Goal: Transaction & Acquisition: Book appointment/travel/reservation

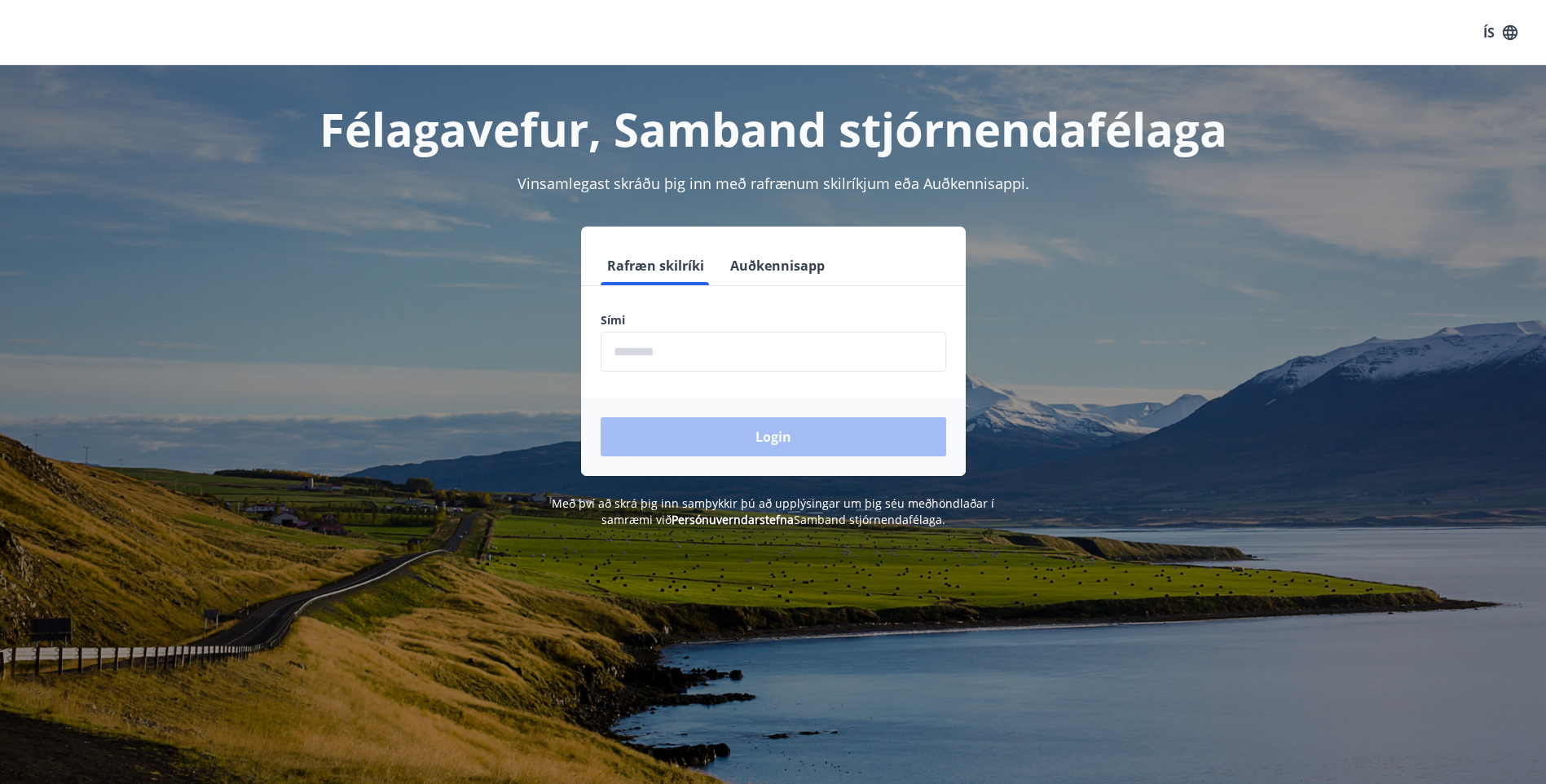
click at [673, 347] on input "phone" at bounding box center [774, 352] width 346 height 40
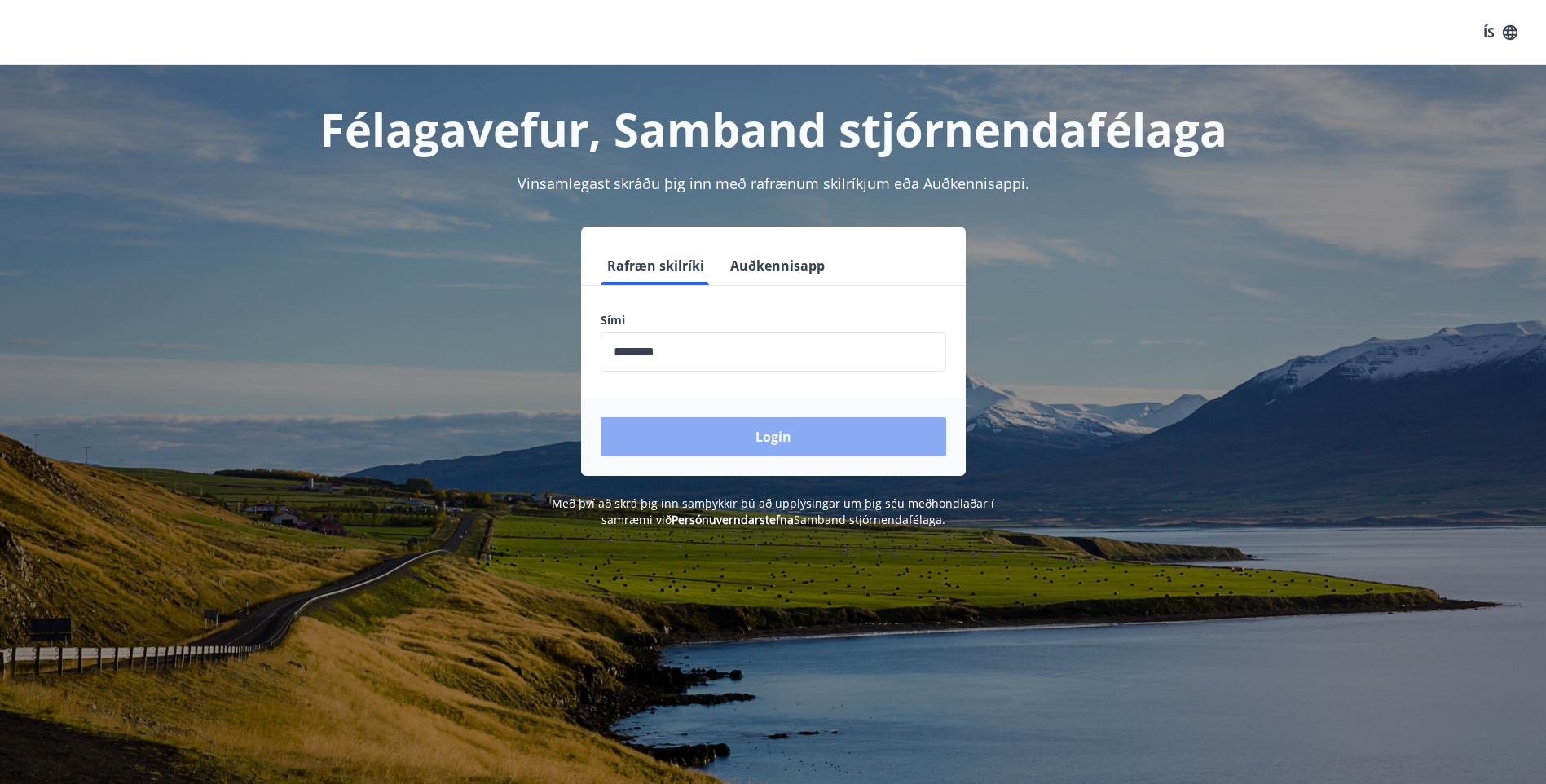
click at [723, 429] on button "Login" at bounding box center [774, 437] width 346 height 39
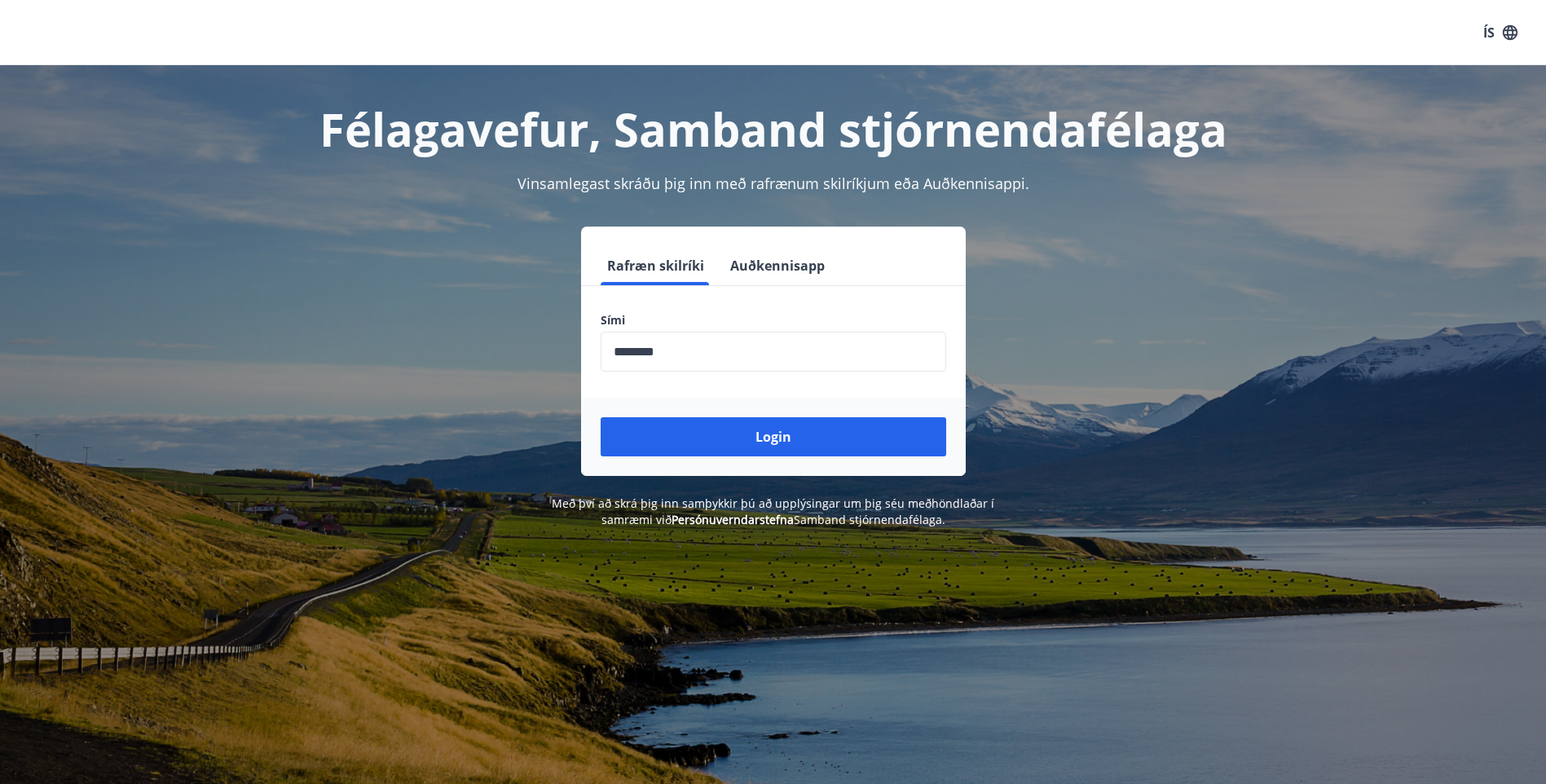
click at [626, 349] on input "phone" at bounding box center [774, 352] width 346 height 40
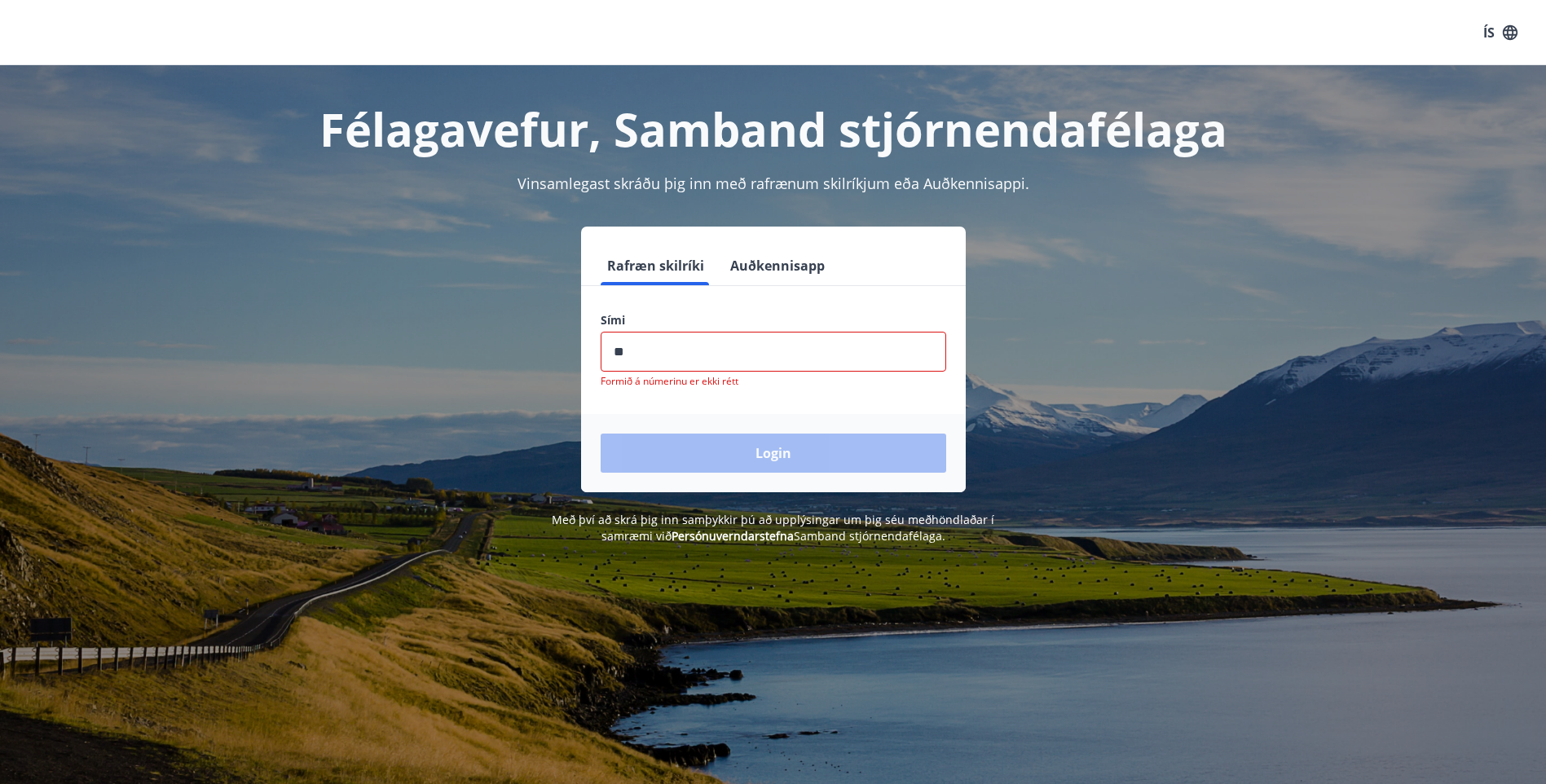
type input "*"
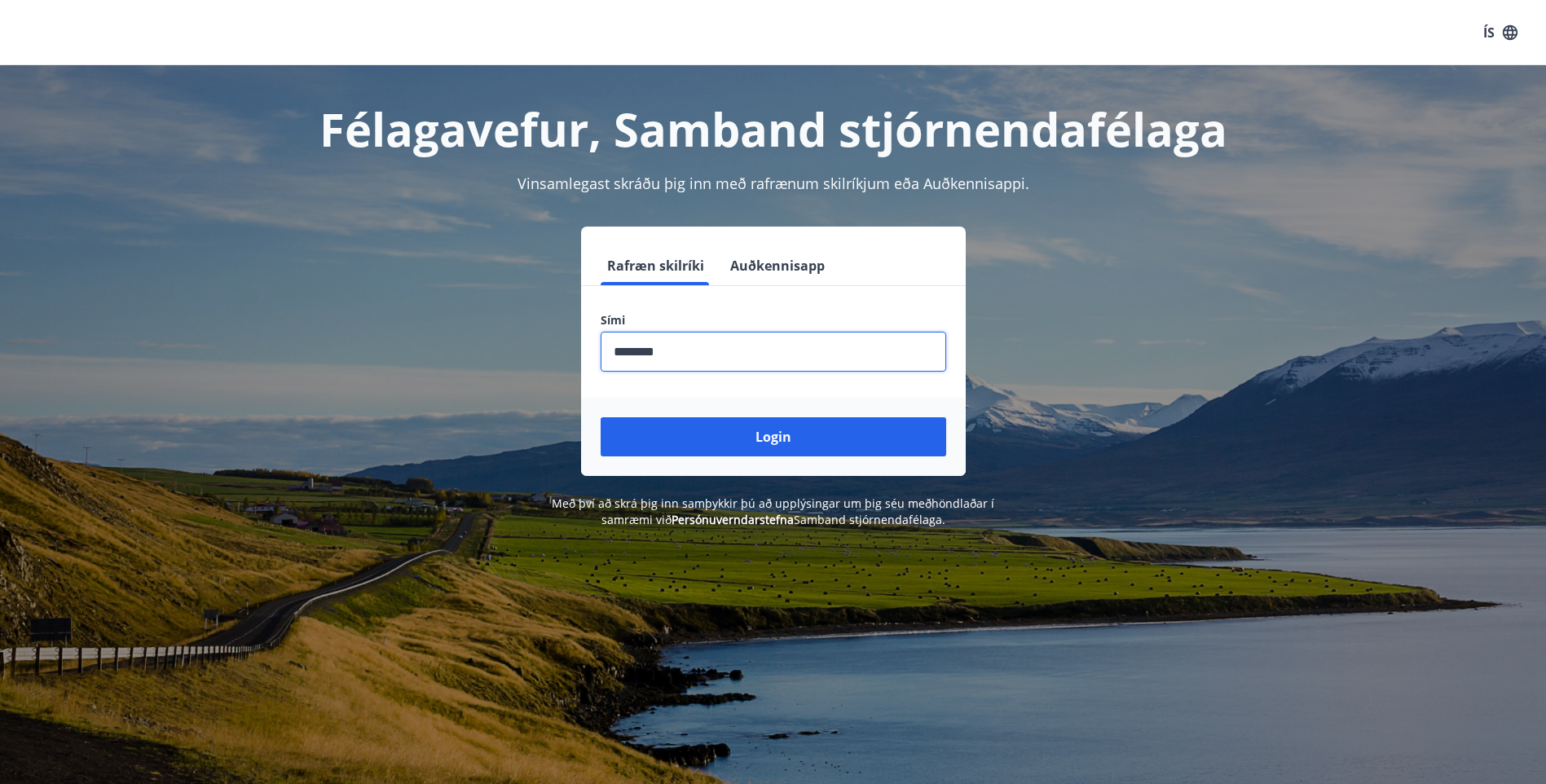
type input "********"
click at [601, 417] on button "Login" at bounding box center [774, 437] width 346 height 39
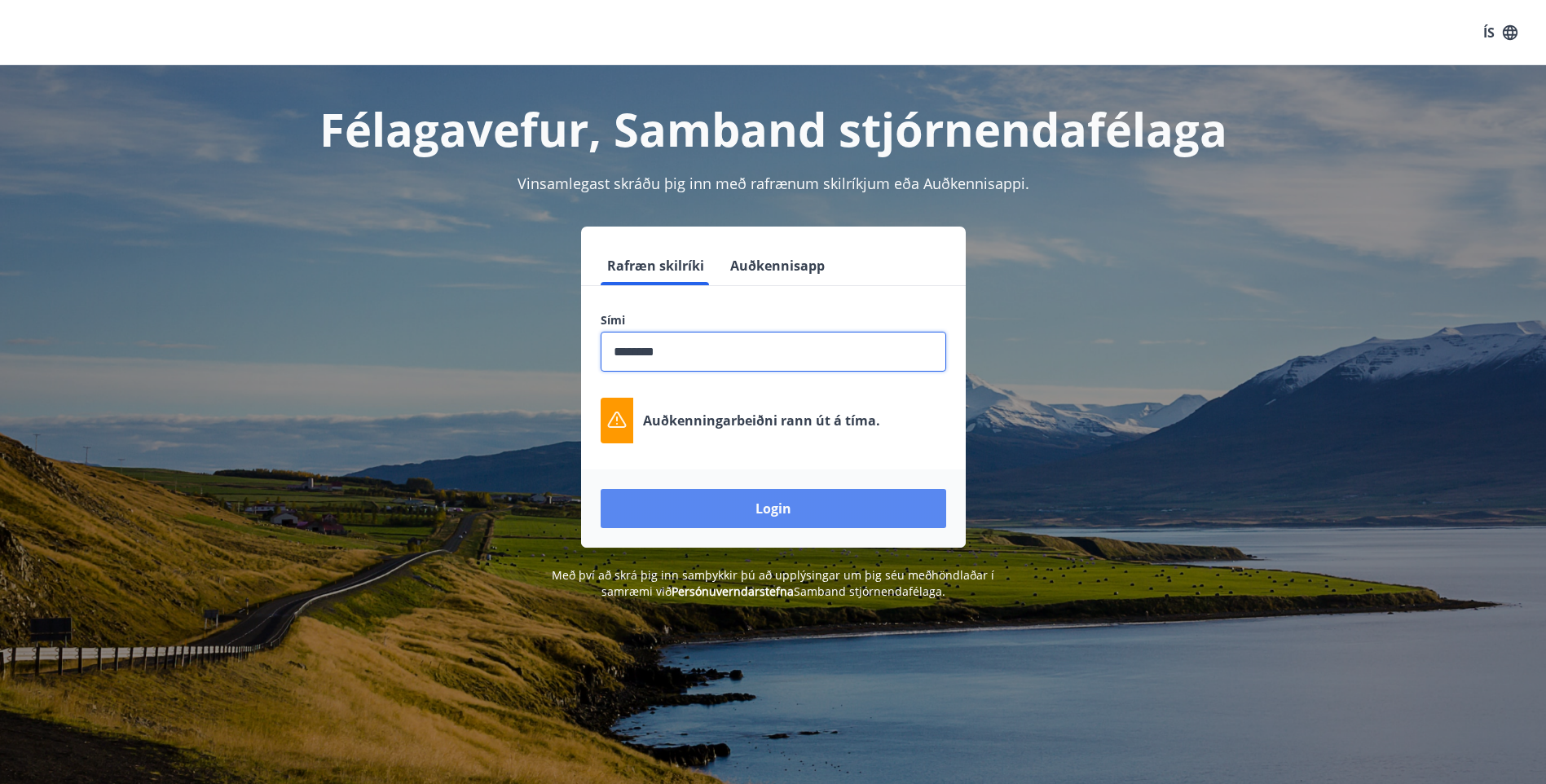
click at [725, 500] on button "Login" at bounding box center [774, 508] width 346 height 39
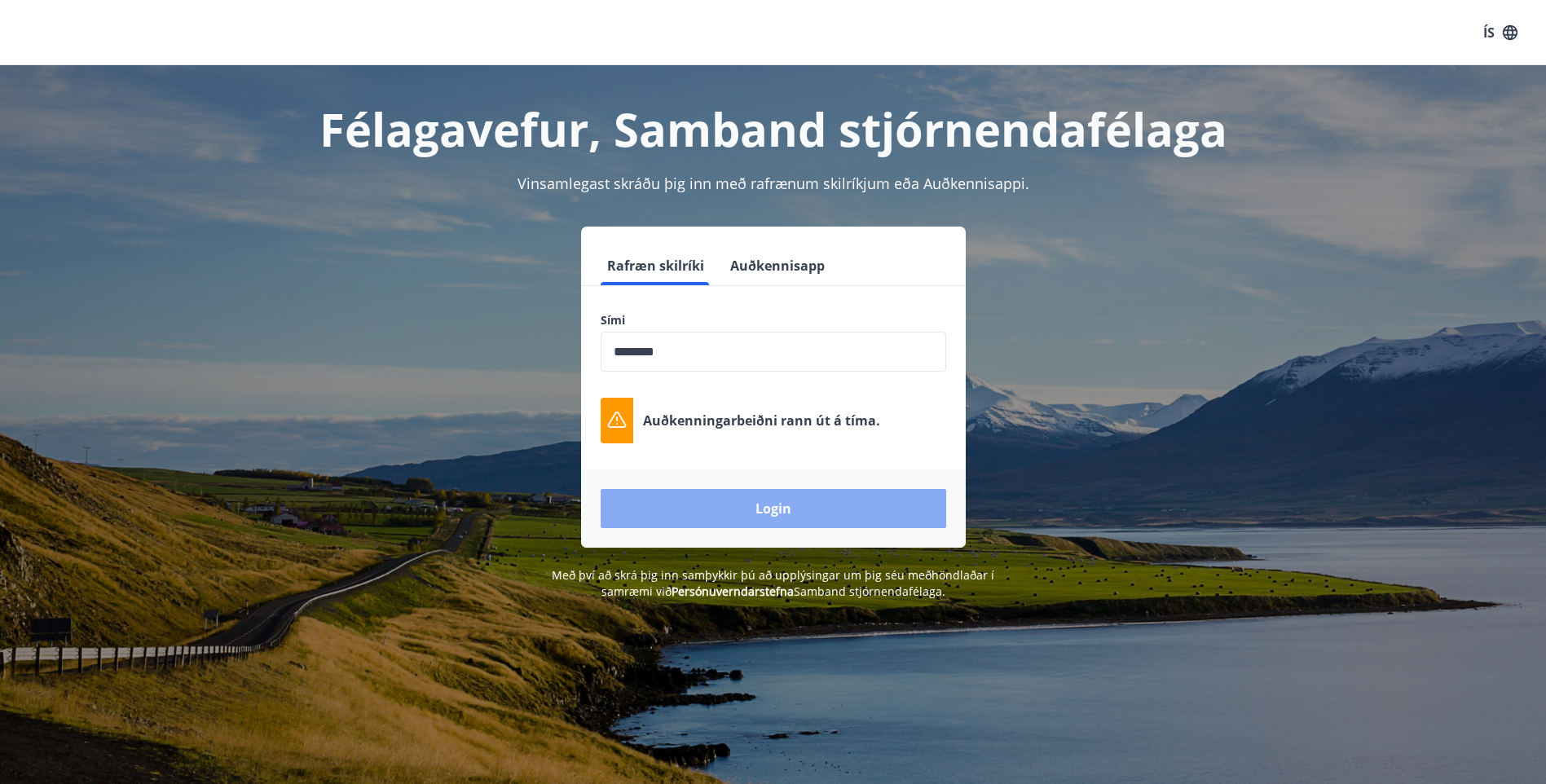
click at [670, 504] on button "Login" at bounding box center [774, 508] width 346 height 39
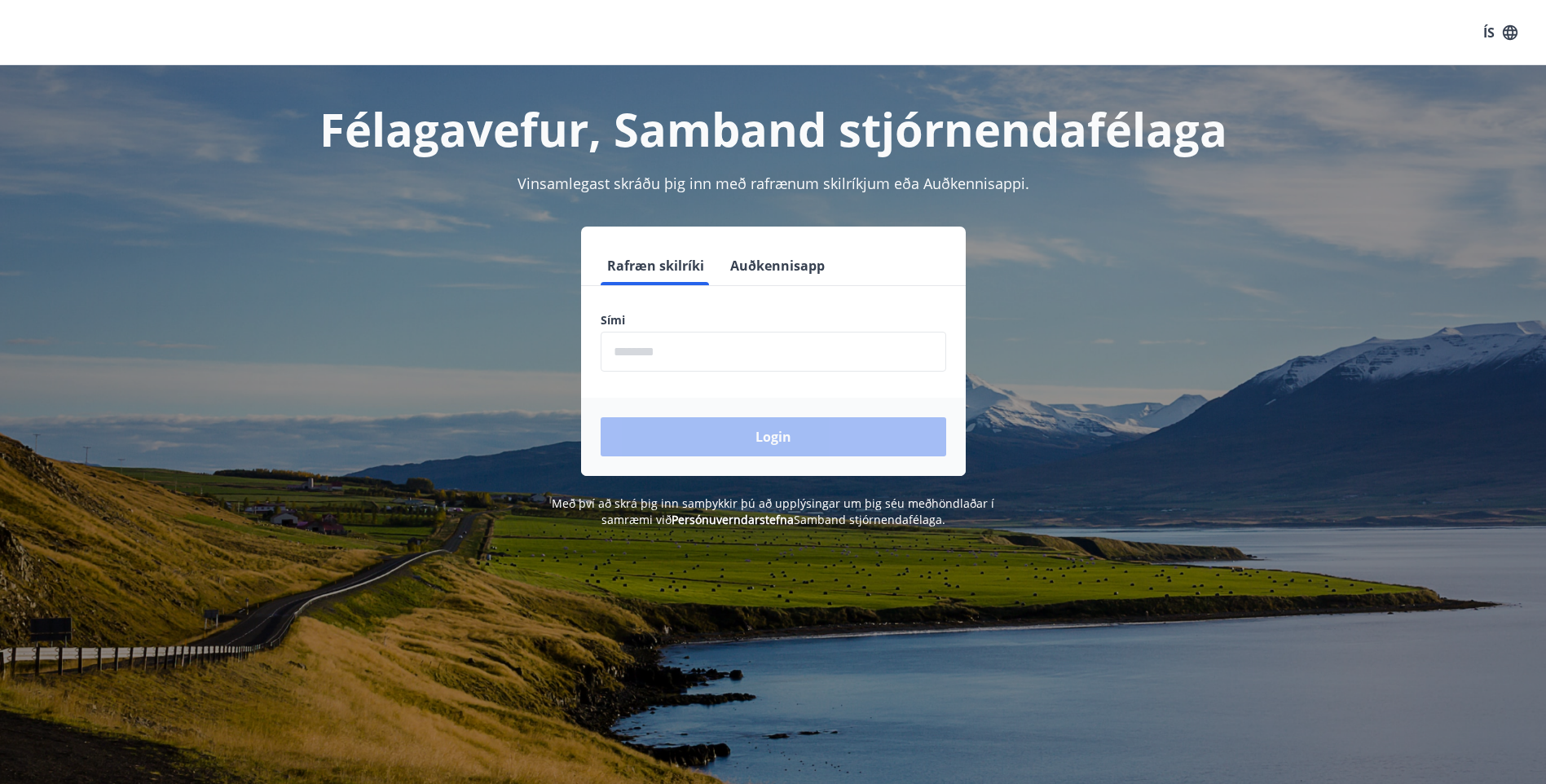
click at [462, 132] on h1 "Félagavefur, Samband stjórnendafélaga" at bounding box center [773, 128] width 1134 height 62
click at [400, 129] on h1 "Félagavefur, Samband stjórnendafélaga" at bounding box center [773, 128] width 1134 height 62
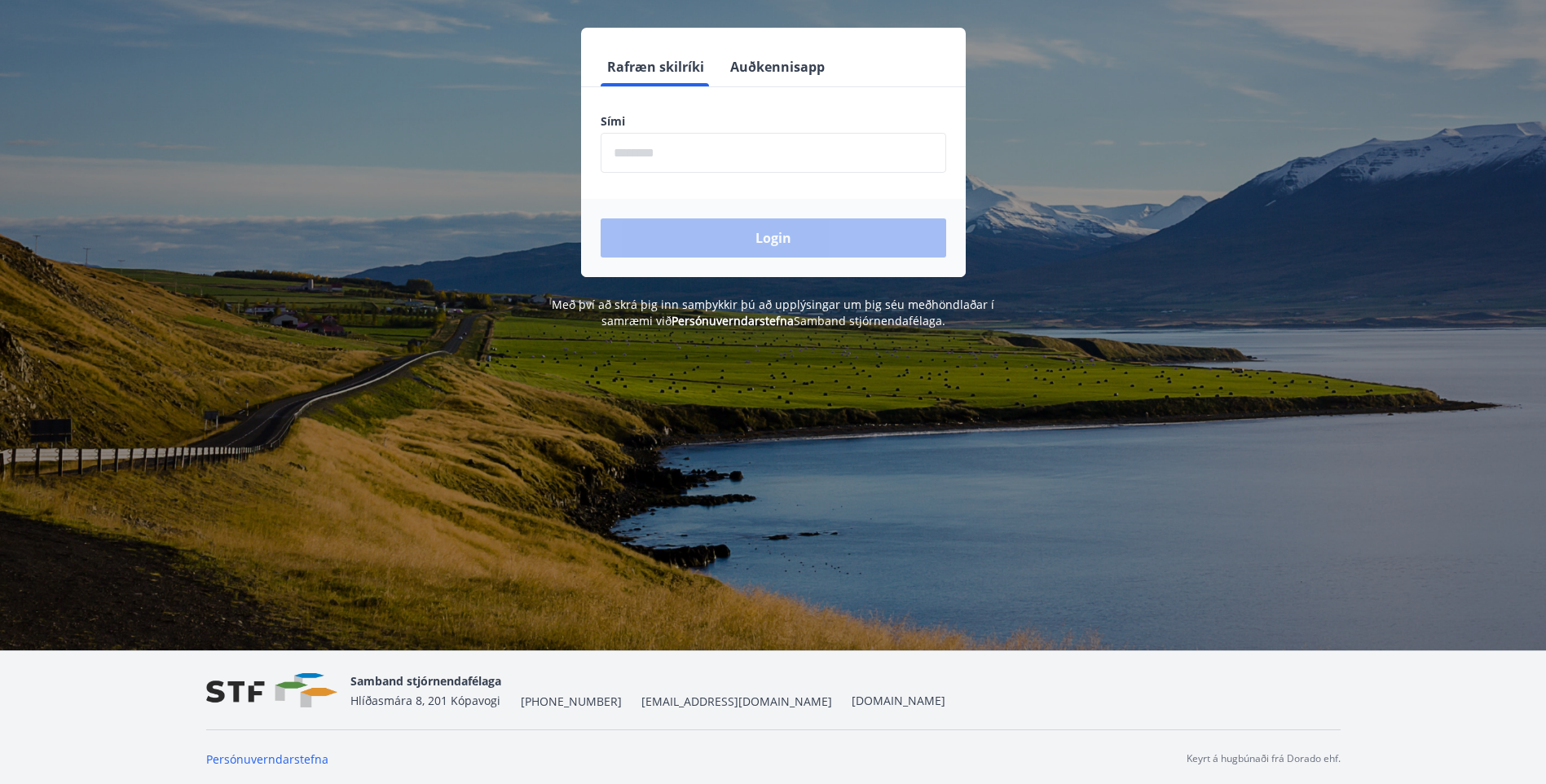
scroll to position [202, 0]
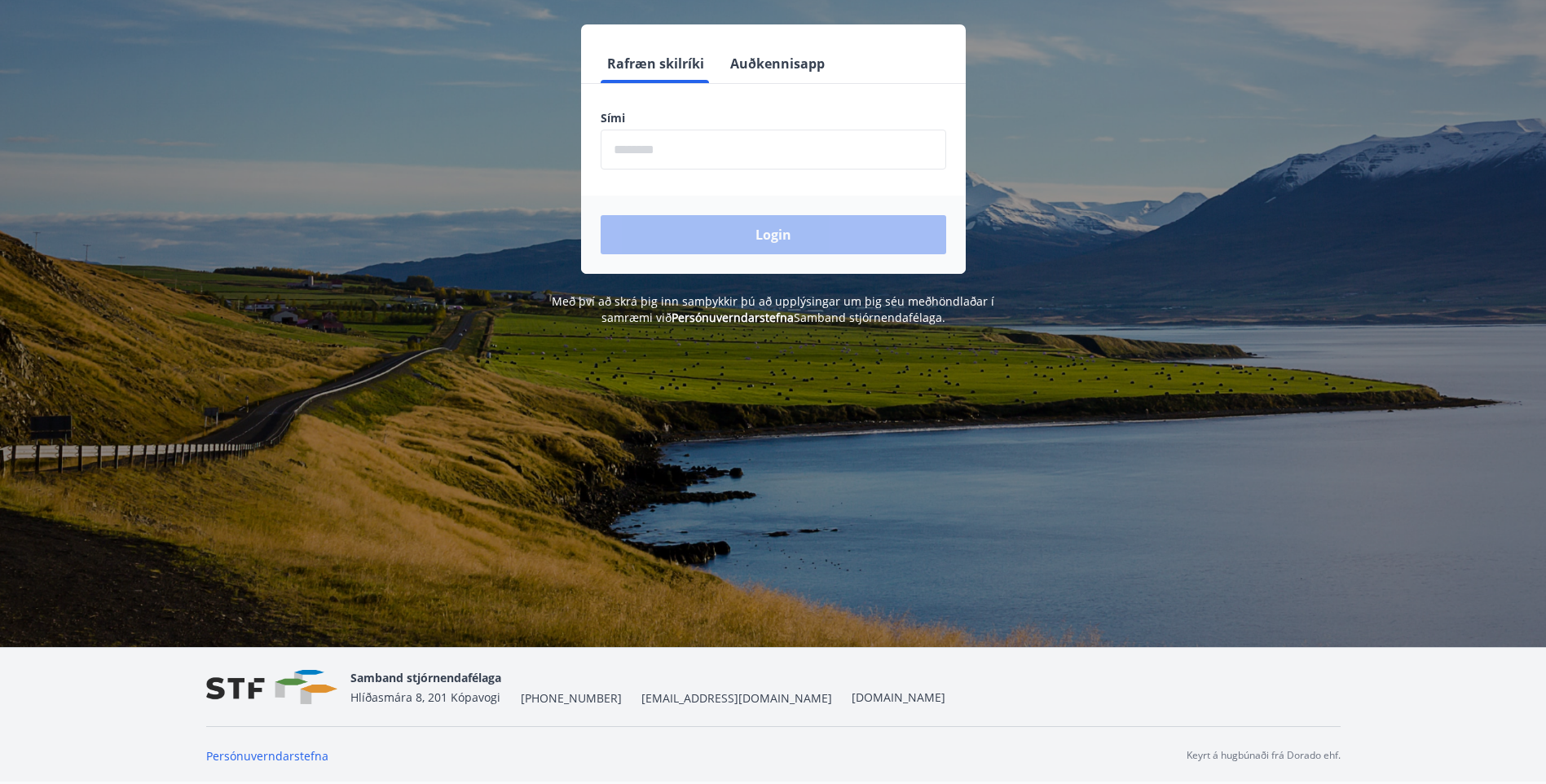
click at [416, 678] on span "Samband stjórnendafélaga" at bounding box center [426, 677] width 151 height 16
click at [416, 669] on span "Samband stjórnendafélaga" at bounding box center [426, 677] width 151 height 16
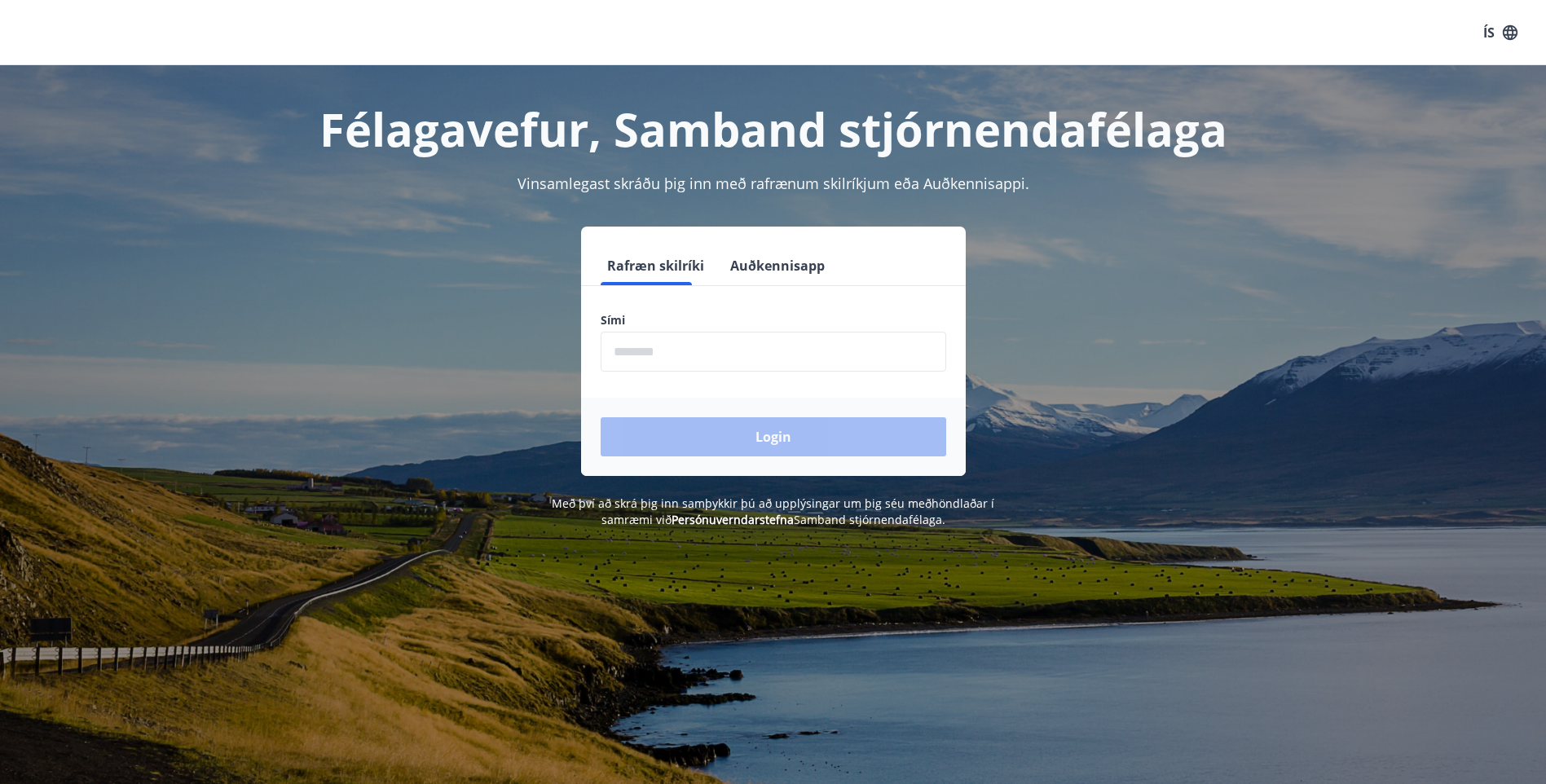
click at [613, 347] on input "phone" at bounding box center [774, 352] width 346 height 40
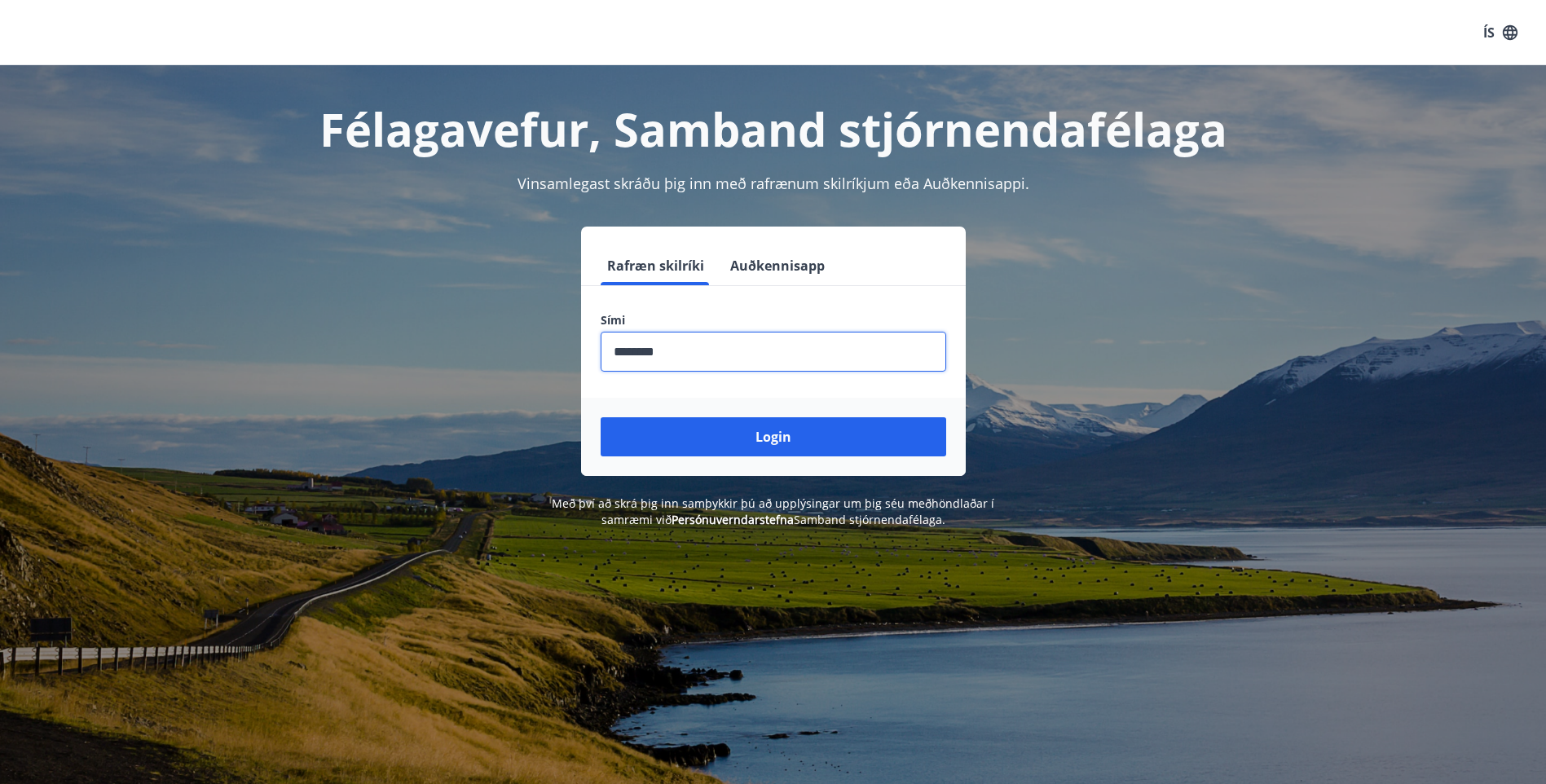
type input "********"
click at [601, 417] on button "Login" at bounding box center [774, 437] width 346 height 39
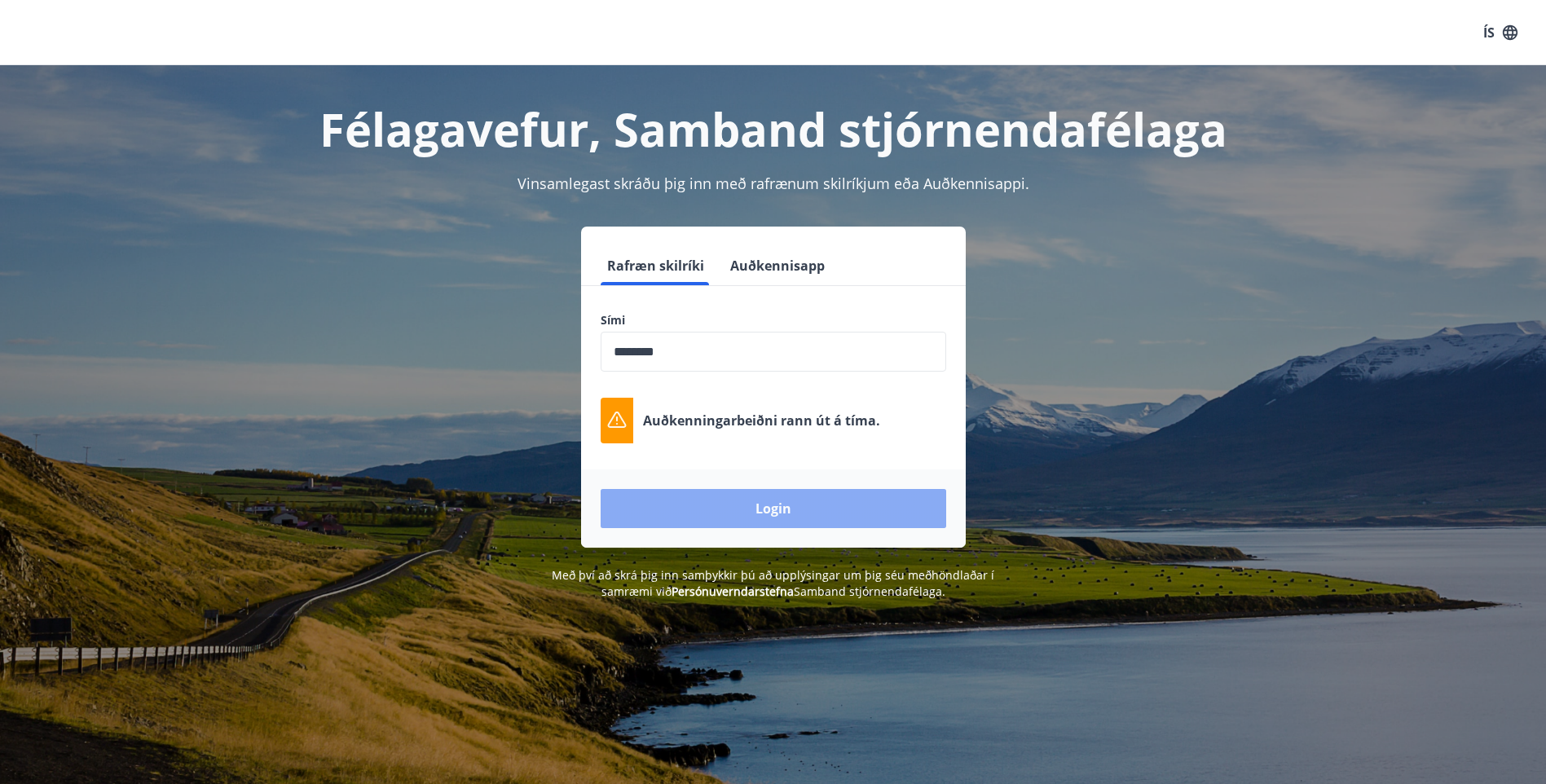
click at [736, 503] on button "Login" at bounding box center [774, 508] width 346 height 39
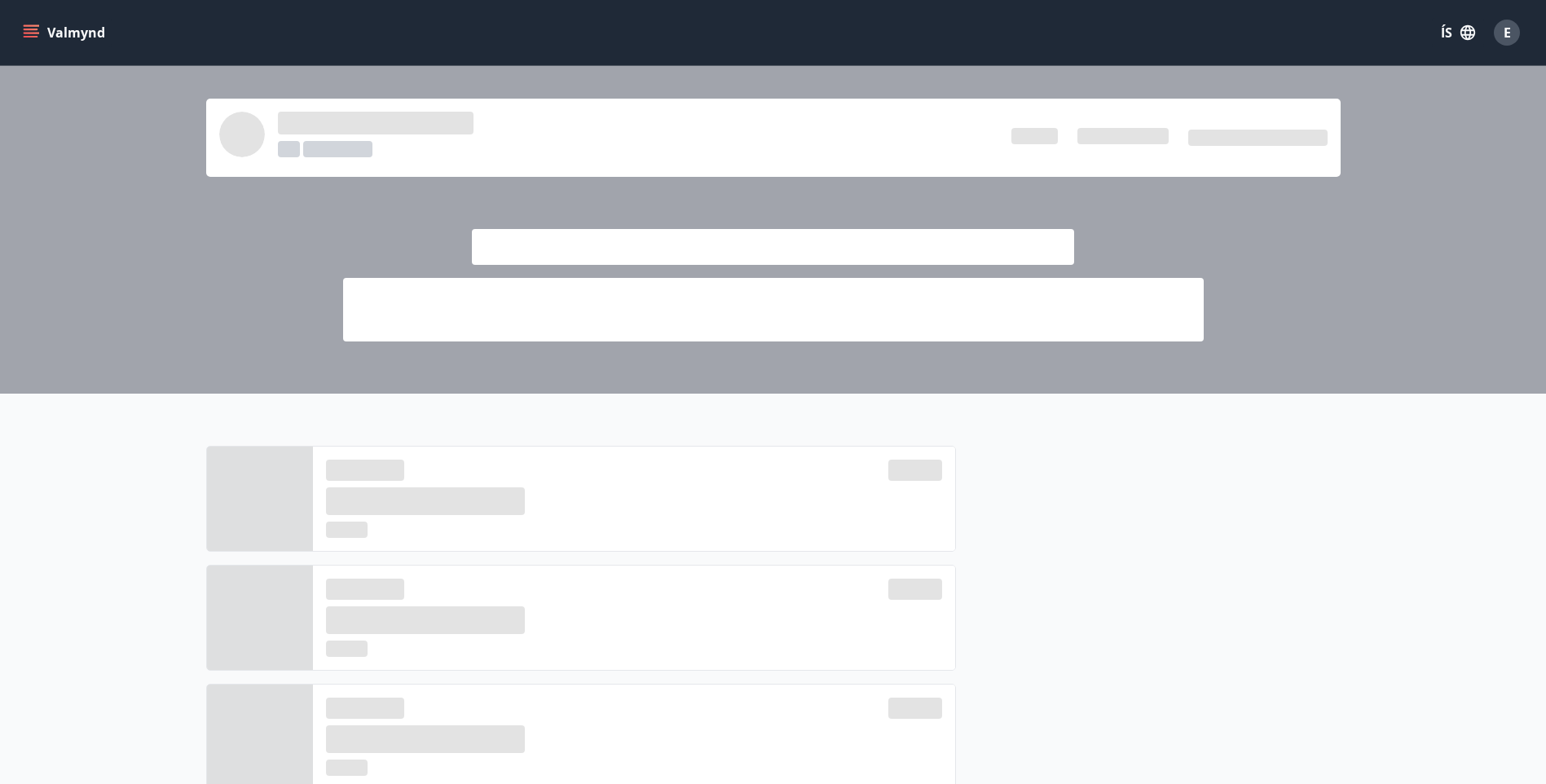
click at [32, 33] on icon "menu" at bounding box center [32, 32] width 18 height 2
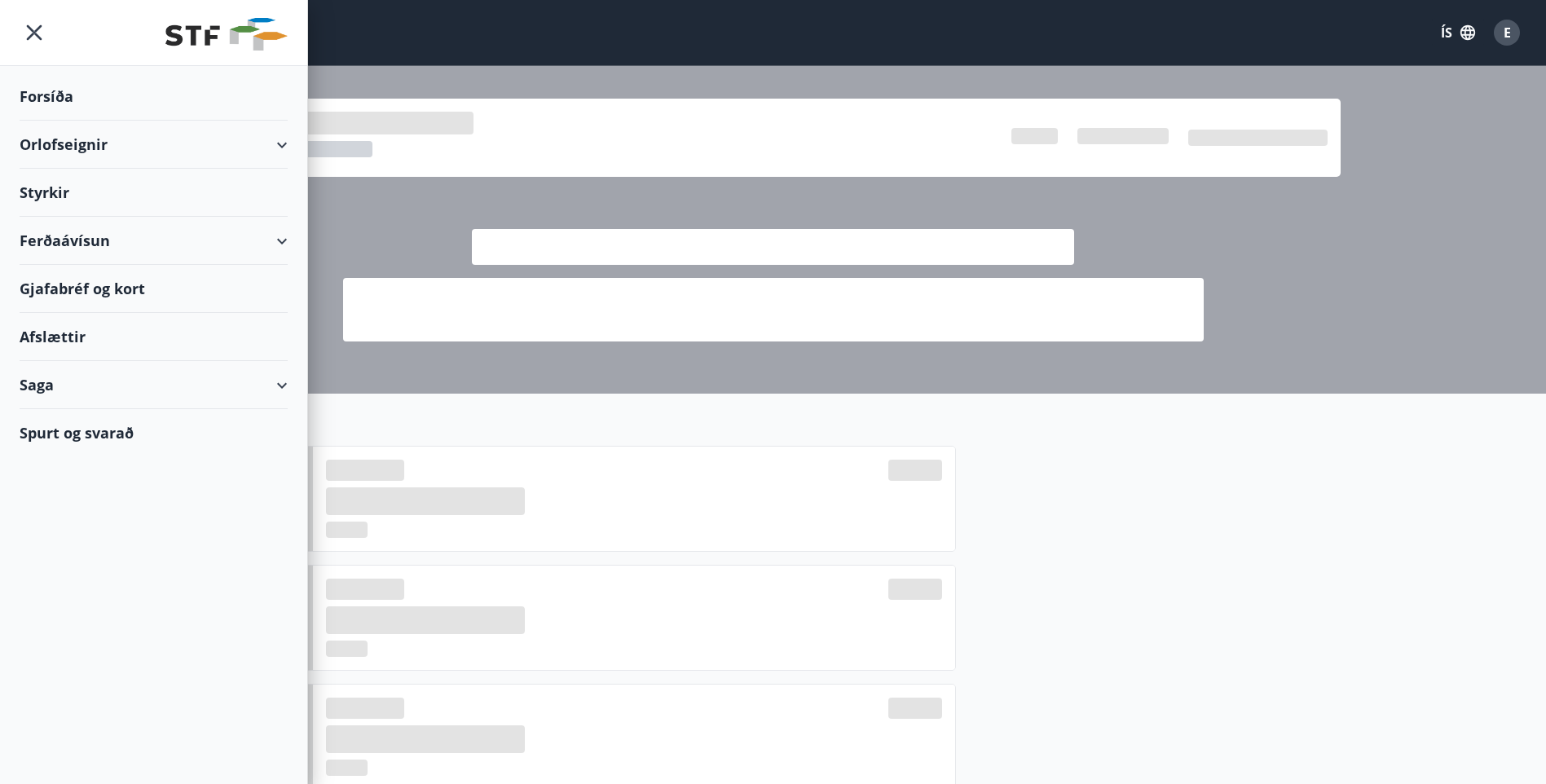
click at [64, 143] on div "Orlofseignir" at bounding box center [154, 144] width 268 height 48
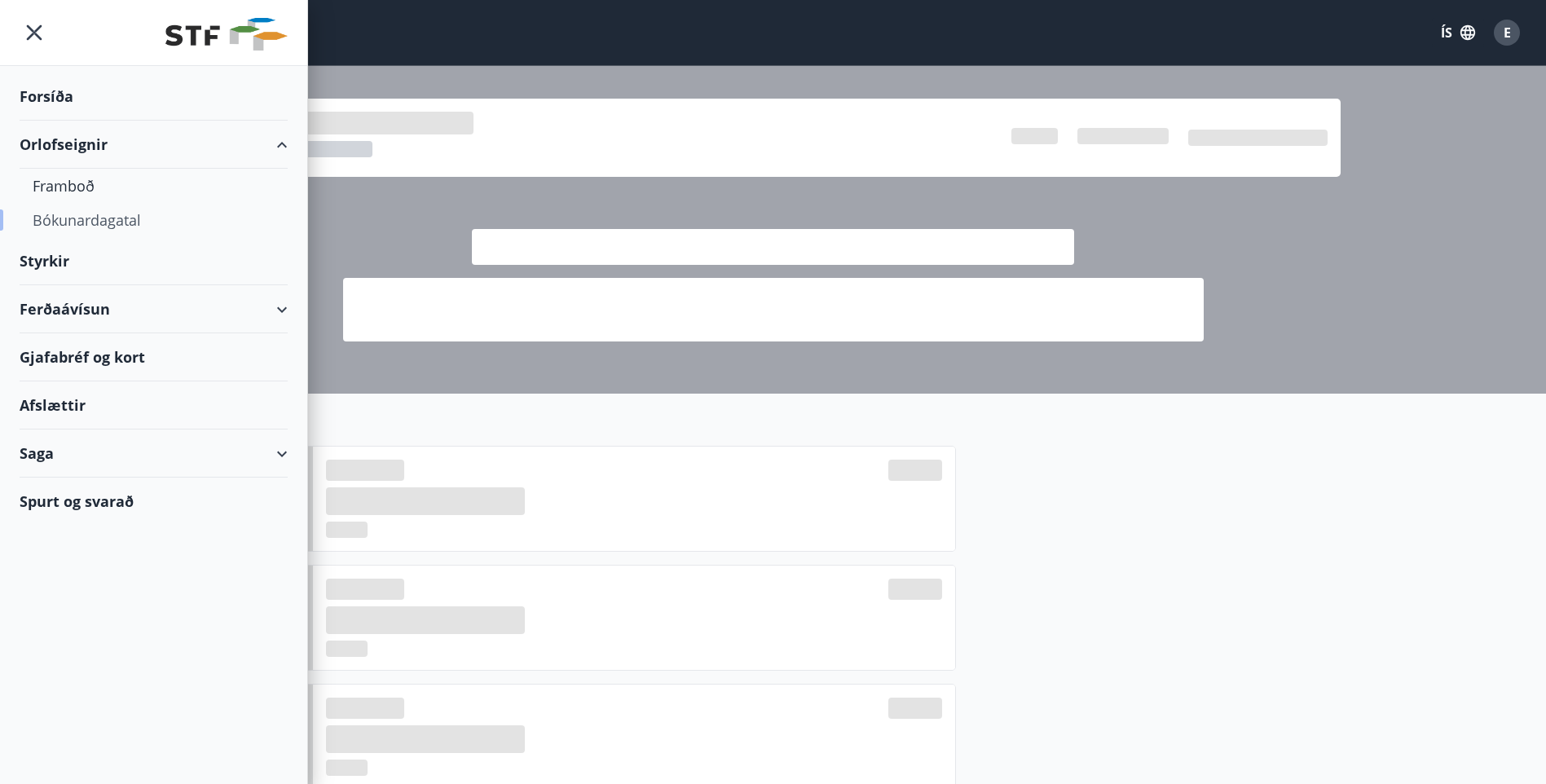
click at [61, 220] on div "Bókunardagatal" at bounding box center [154, 219] width 242 height 34
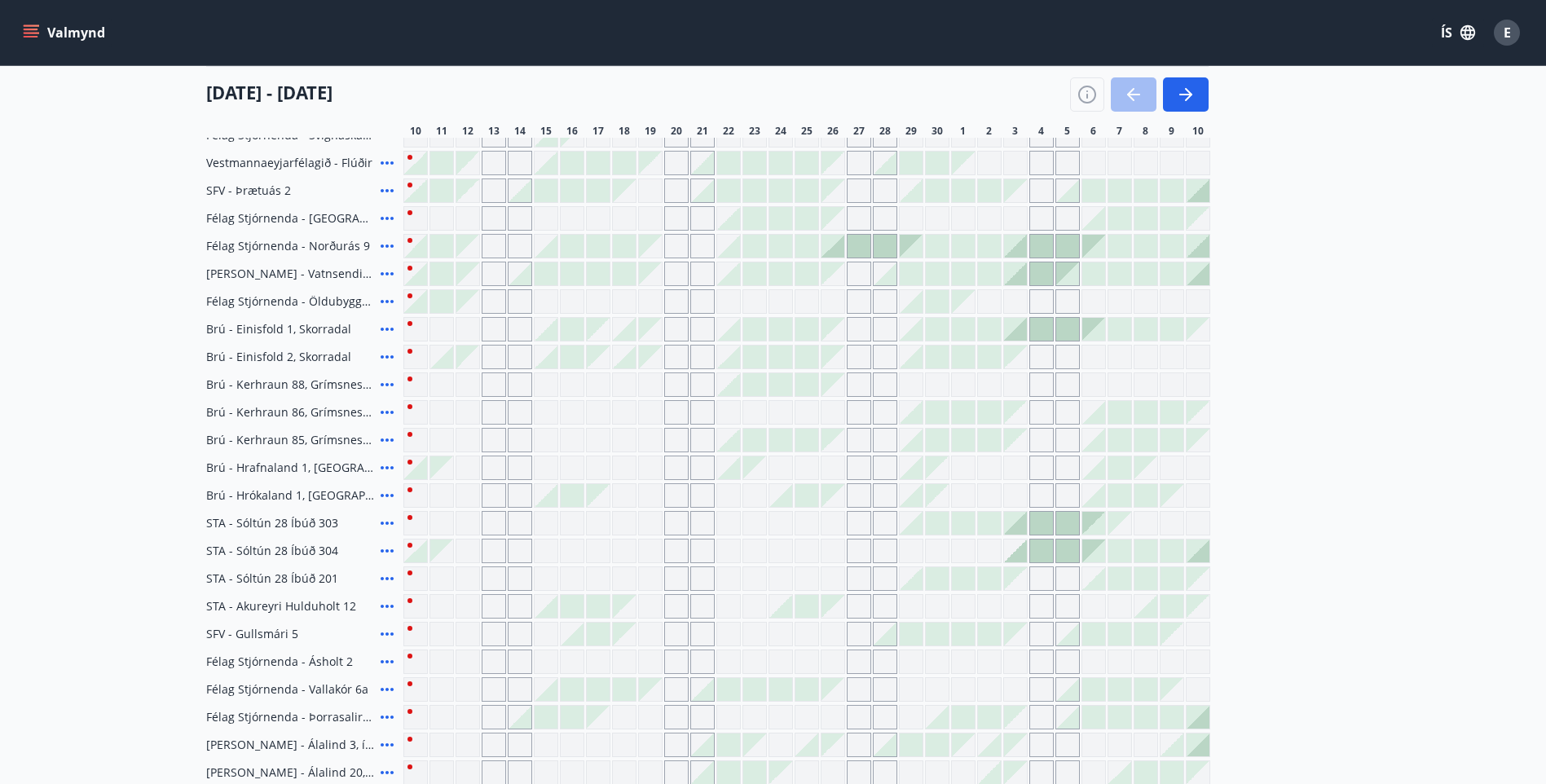
scroll to position [138, 0]
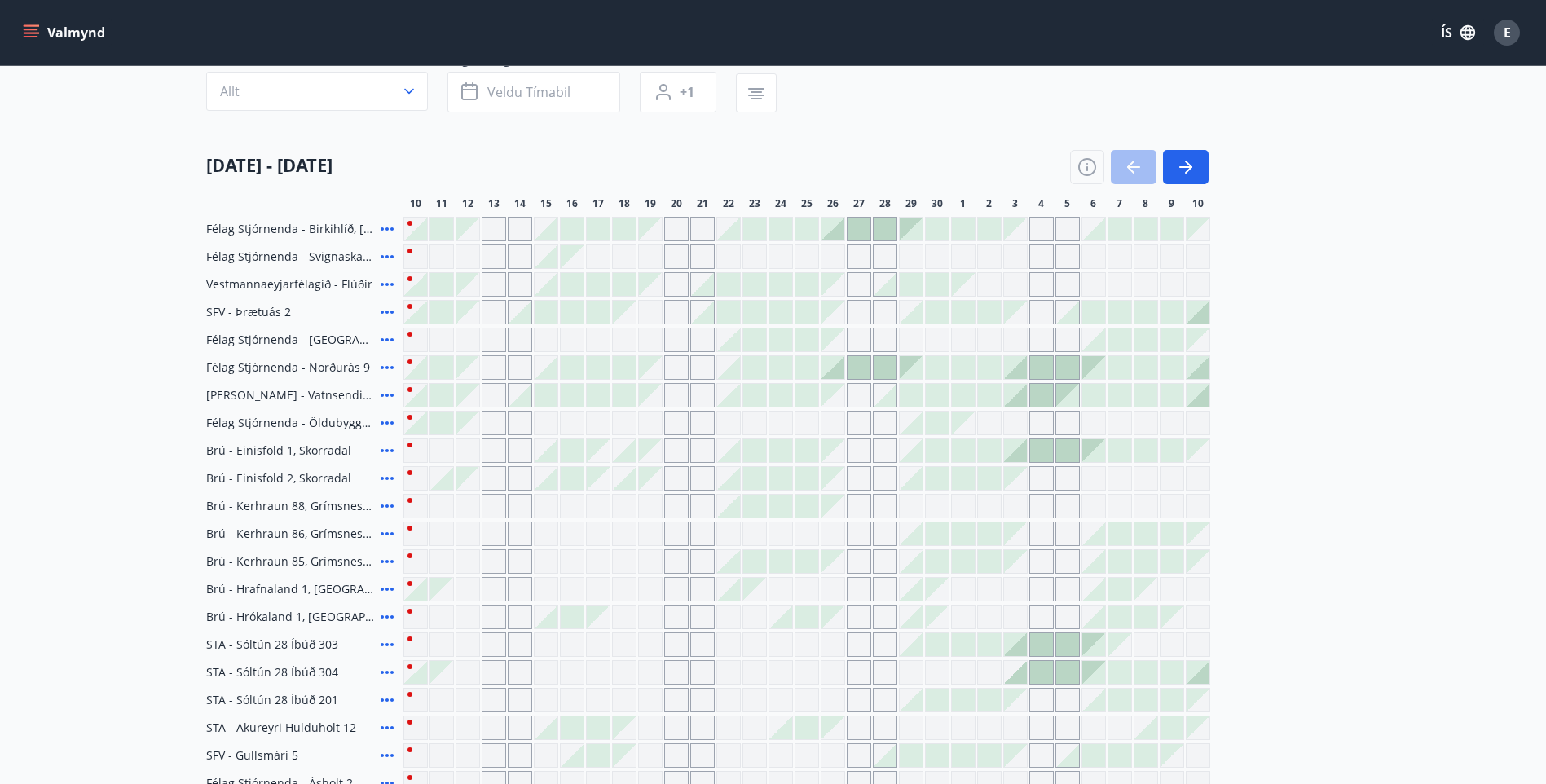
click at [274, 396] on span "Berg - Vatnsendi Ólafsfirði" at bounding box center [290, 395] width 168 height 17
click at [984, 391] on div at bounding box center [990, 395] width 23 height 23
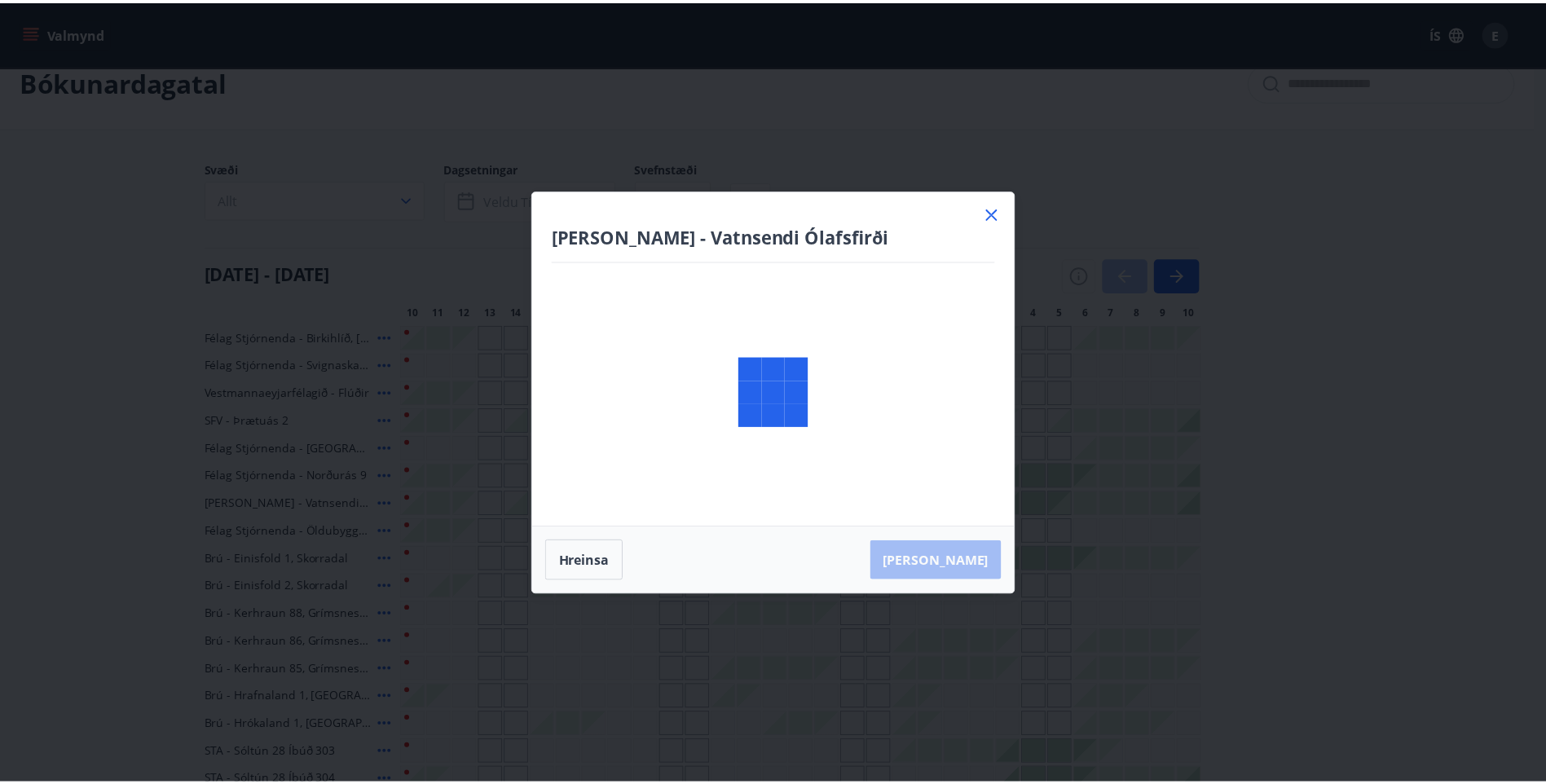
scroll to position [0, 0]
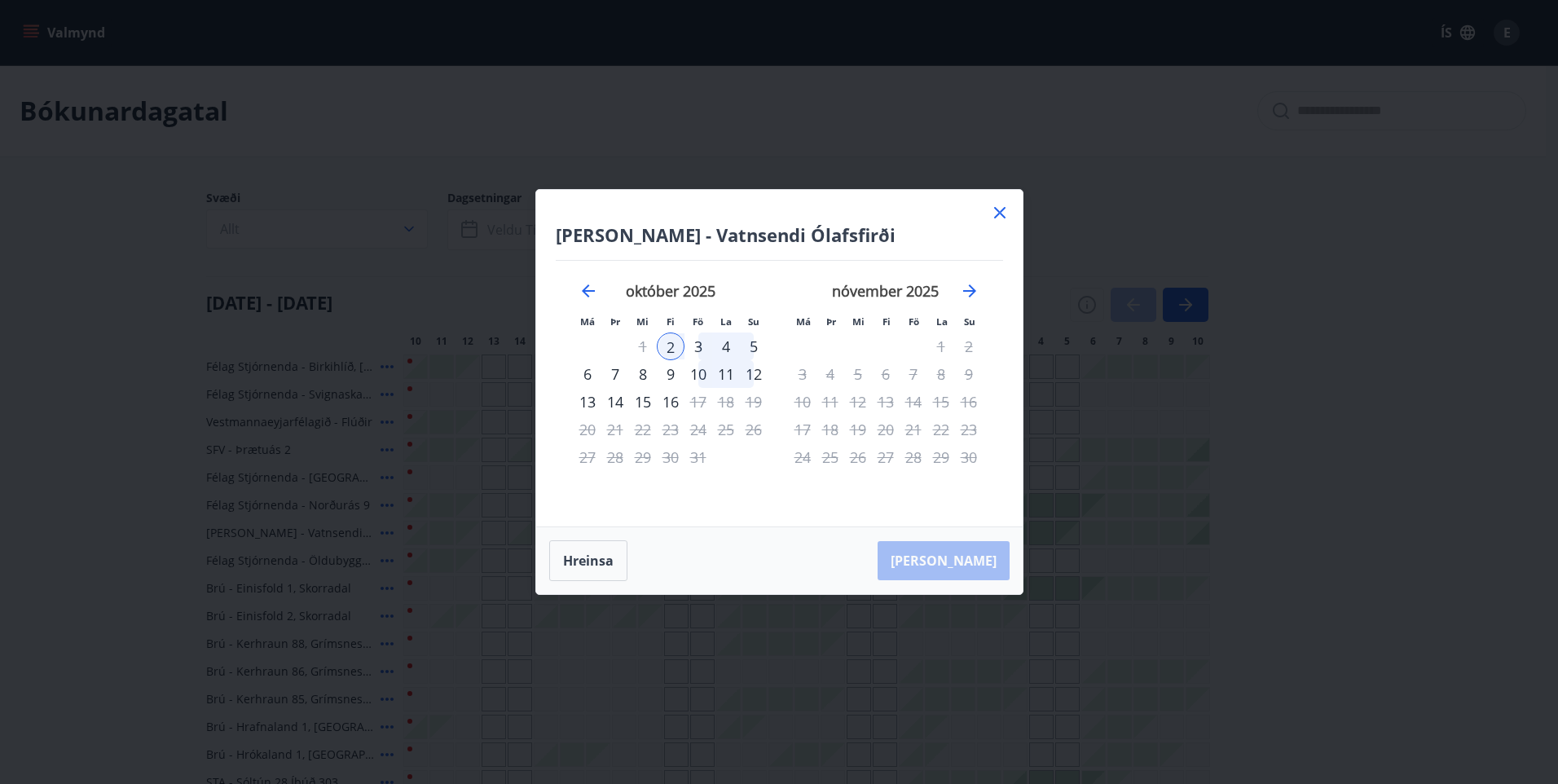
click at [589, 374] on div "6" at bounding box center [588, 374] width 28 height 28
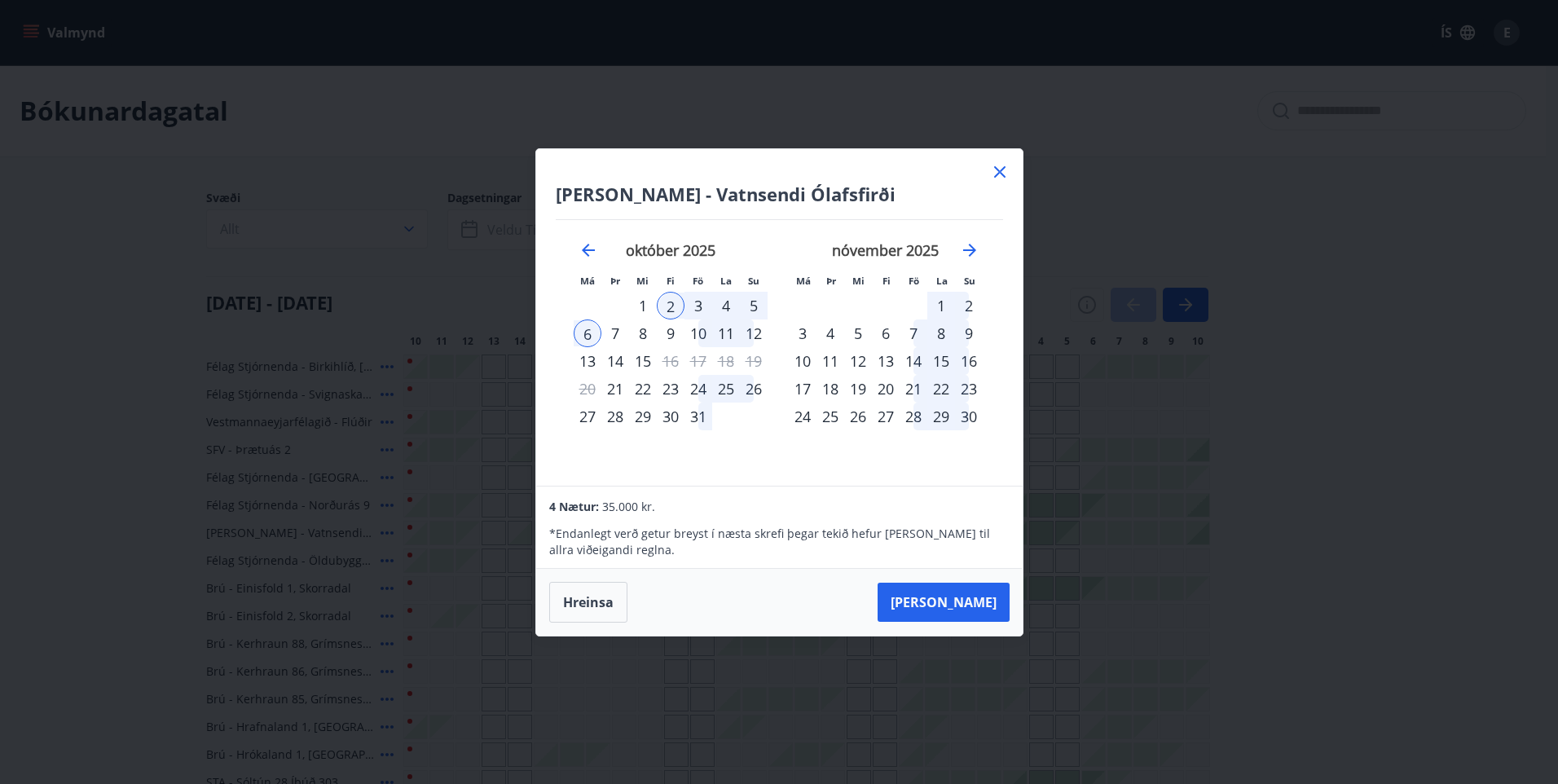
click at [755, 300] on div "5" at bounding box center [754, 306] width 28 height 28
click at [668, 303] on div "2" at bounding box center [671, 306] width 28 height 28
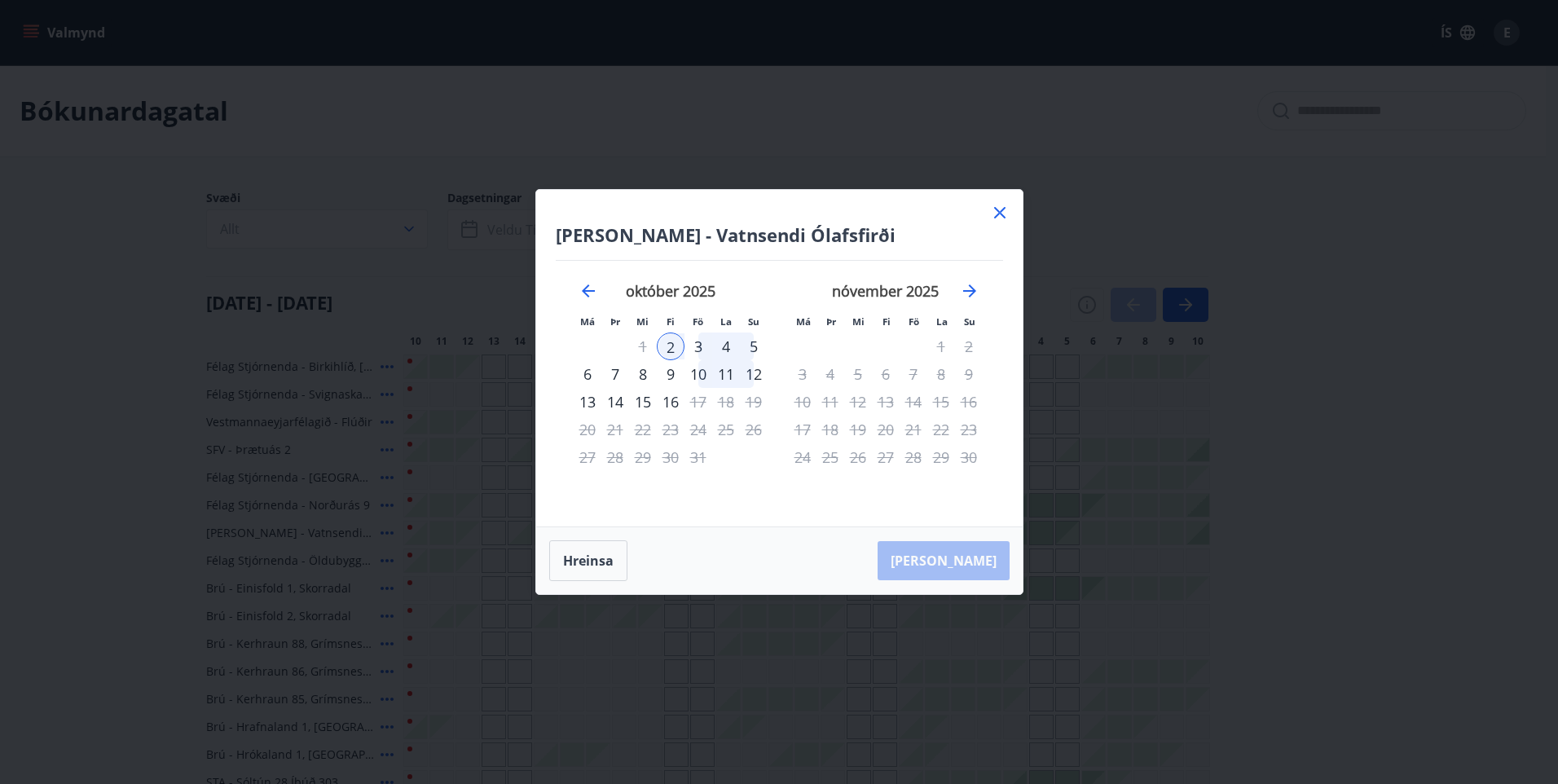
click at [749, 344] on div "5" at bounding box center [754, 346] width 28 height 28
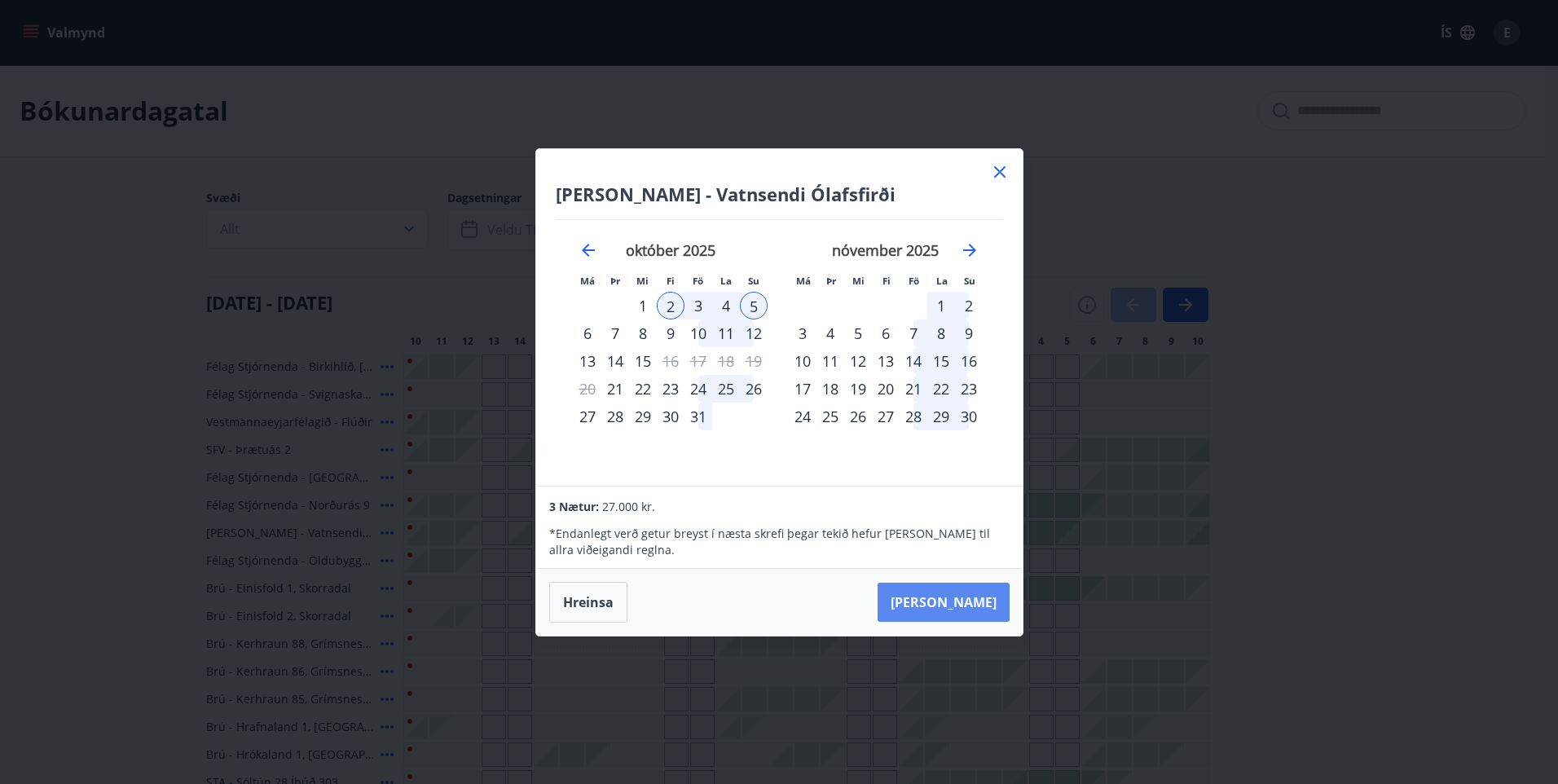
click at [976, 599] on button "Taka Frá" at bounding box center [943, 602] width 132 height 39
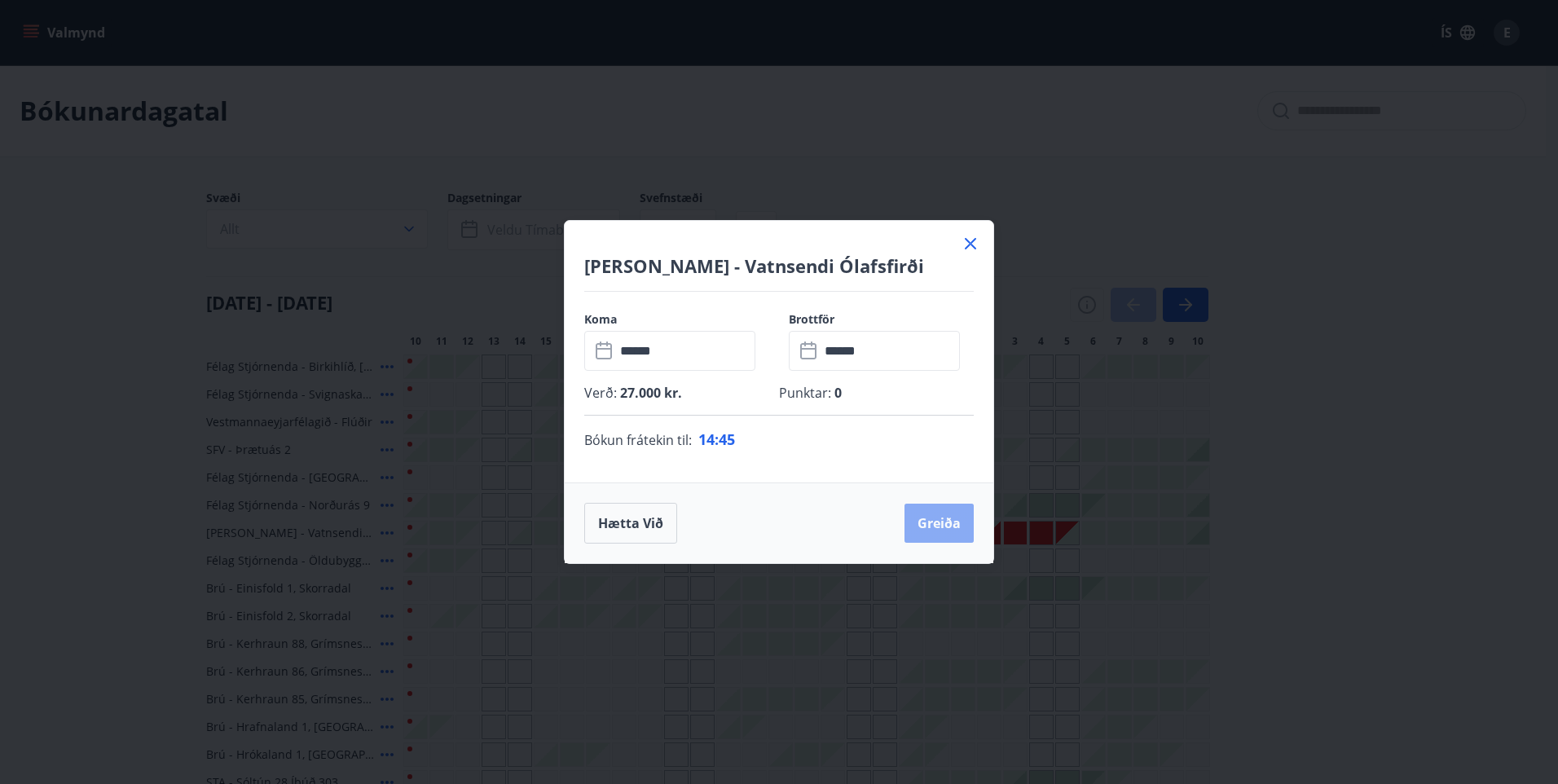
click at [939, 519] on button "Greiða" at bounding box center [939, 523] width 69 height 39
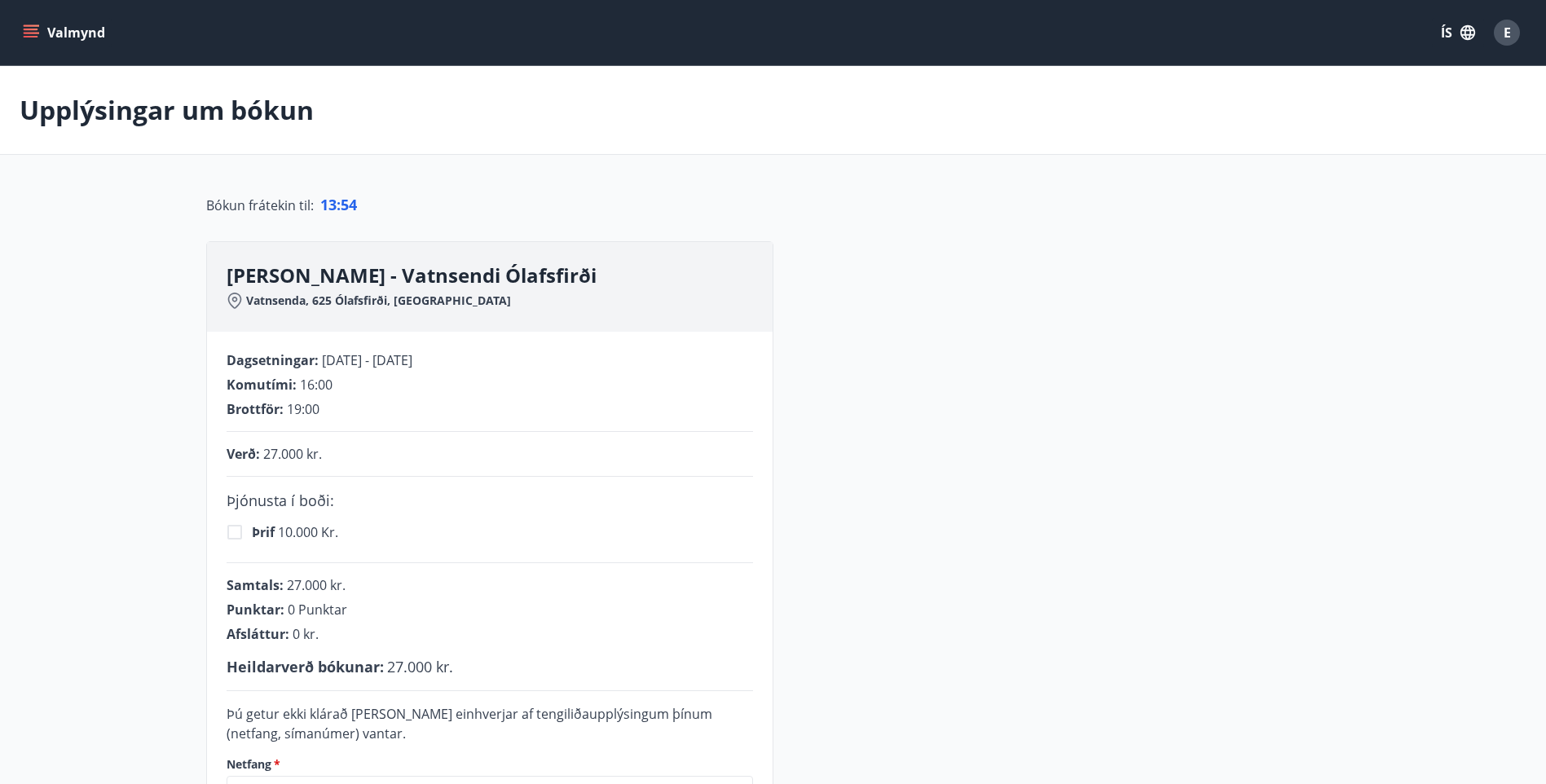
scroll to position [326, 0]
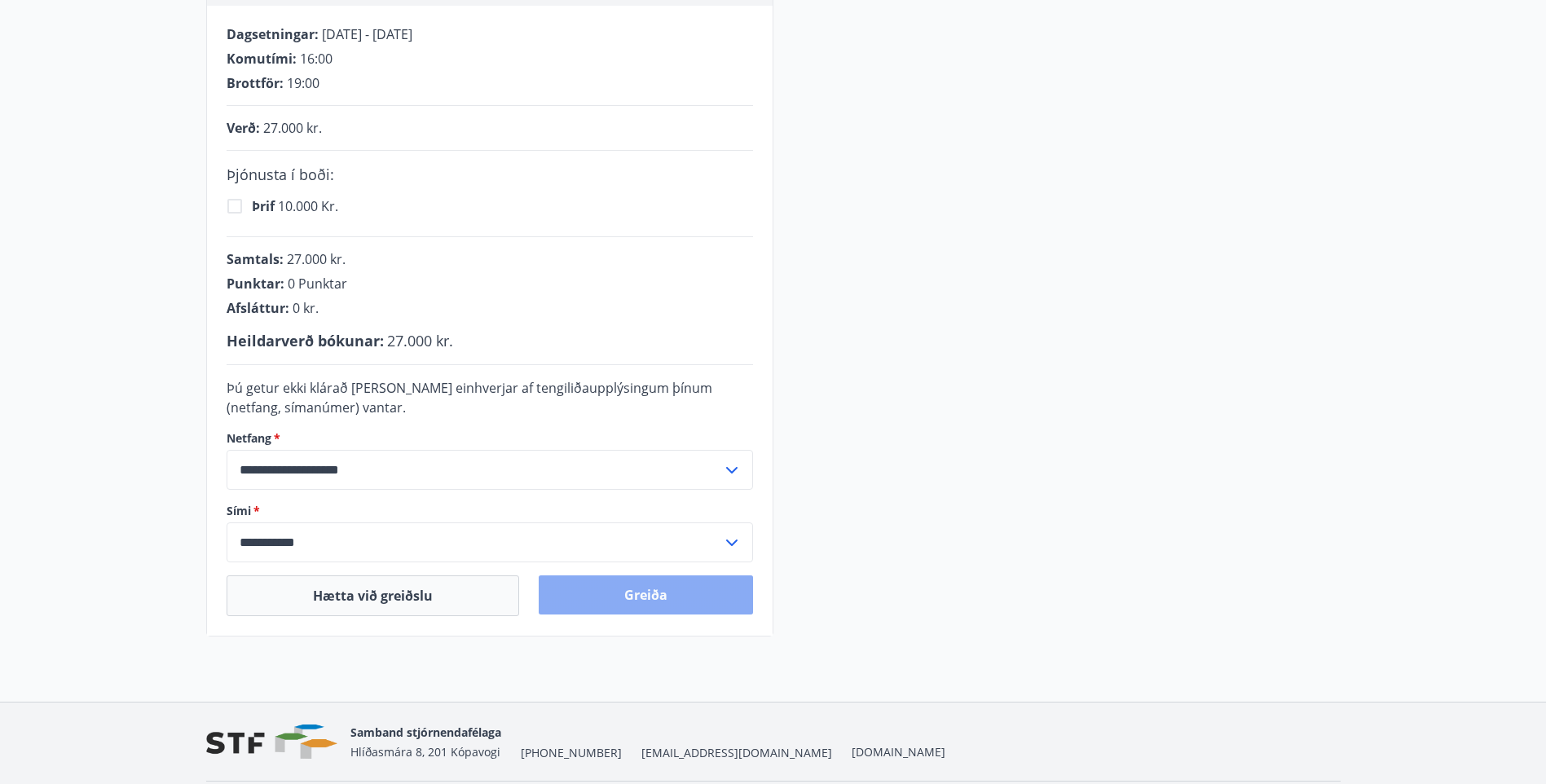
click at [641, 589] on button "Greiða" at bounding box center [646, 595] width 214 height 39
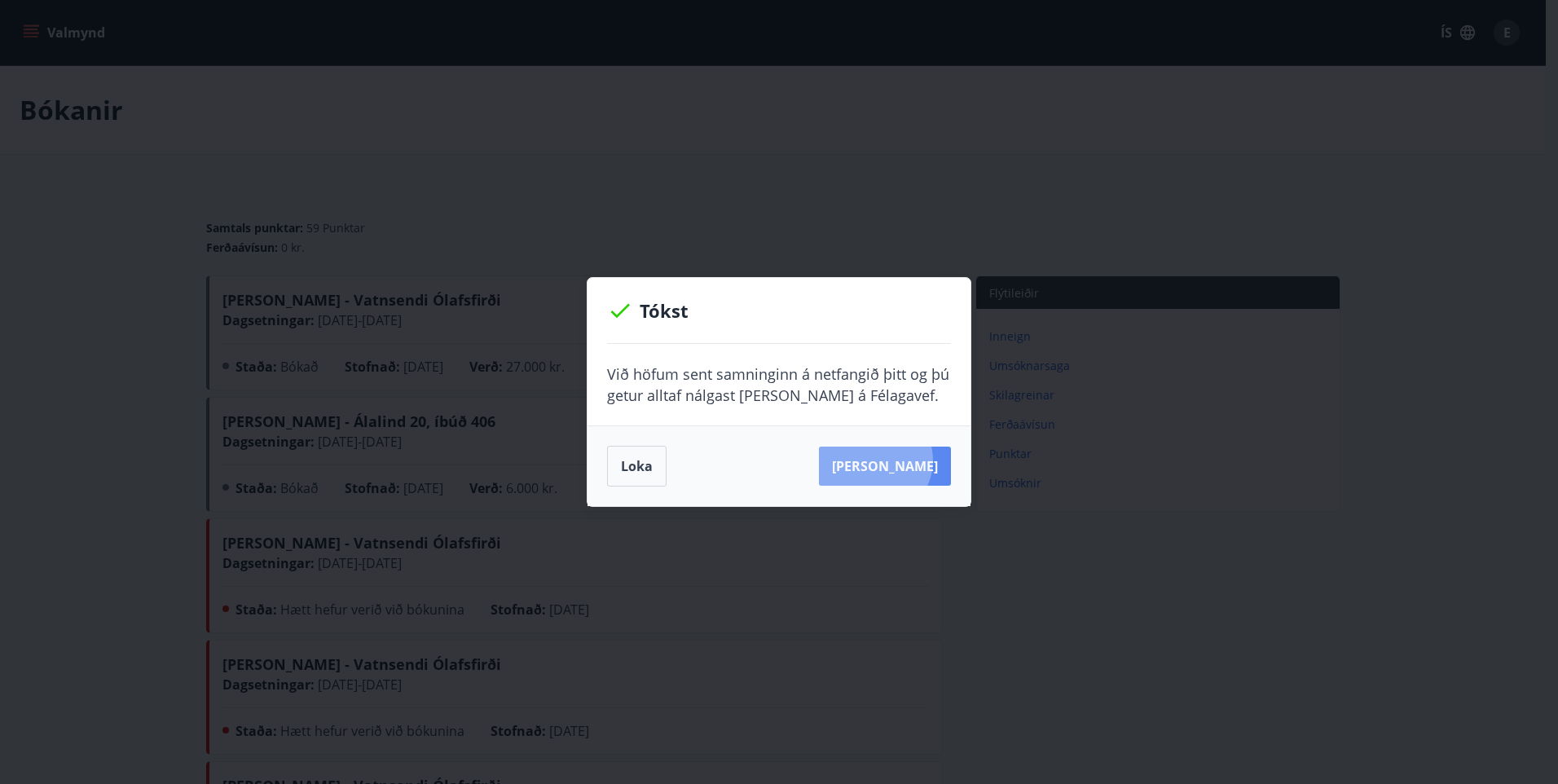
click at [899, 460] on button "[PERSON_NAME]" at bounding box center [884, 466] width 132 height 39
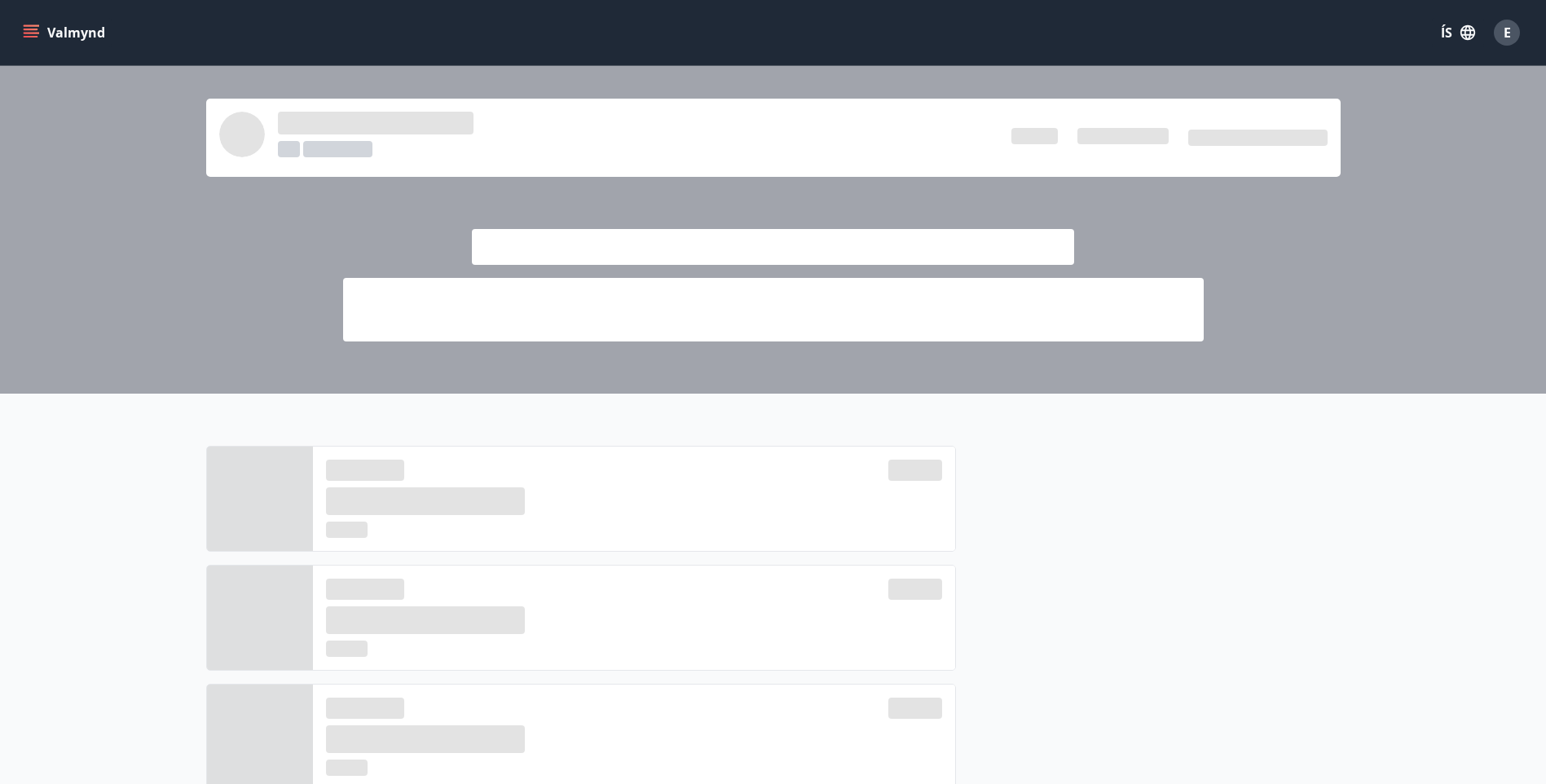
click at [1511, 33] on div "E" at bounding box center [1507, 32] width 26 height 26
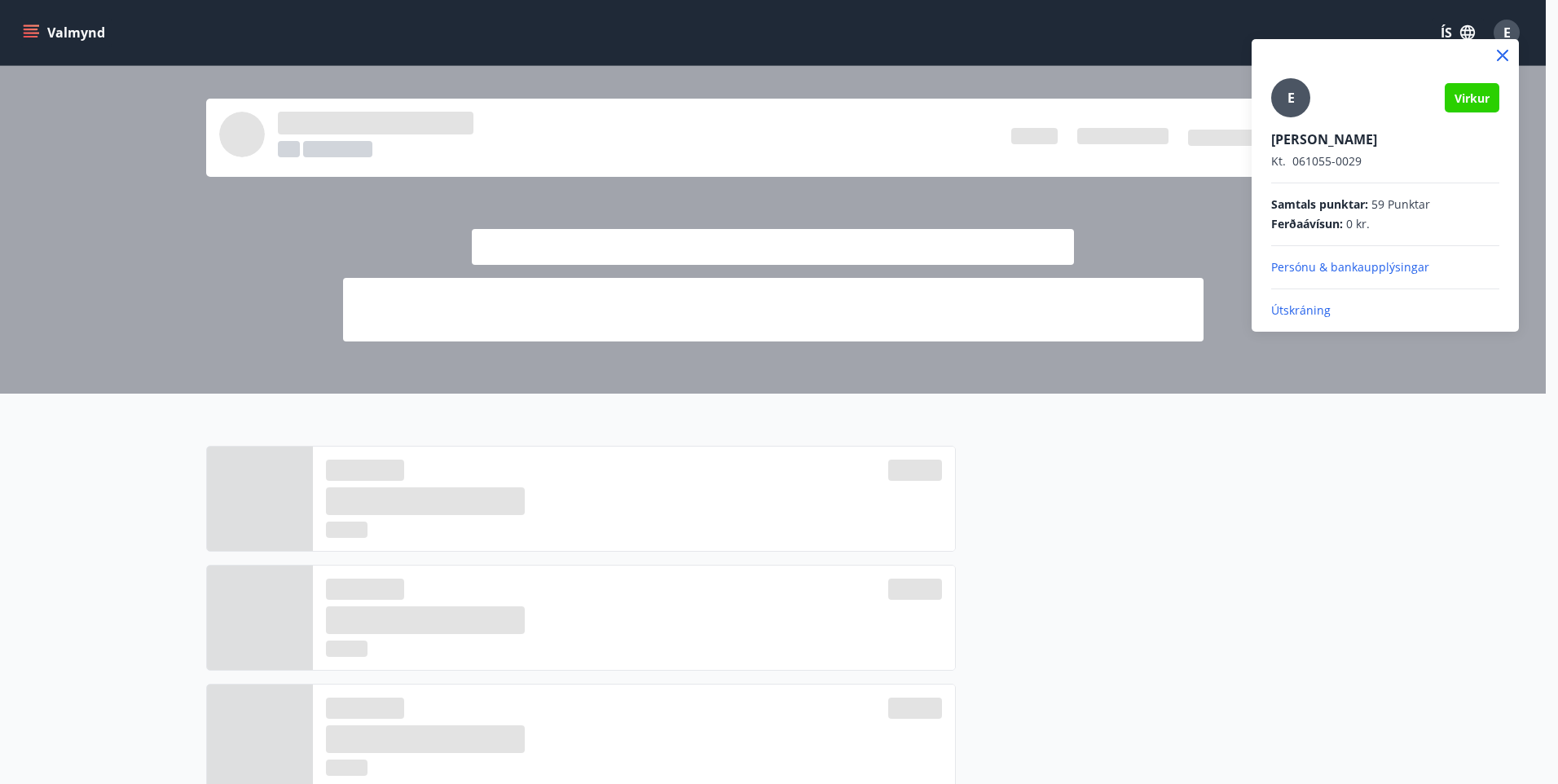
click at [1297, 310] on p "Útskráning" at bounding box center [1385, 310] width 228 height 17
